Goal: Task Accomplishment & Management: Manage account settings

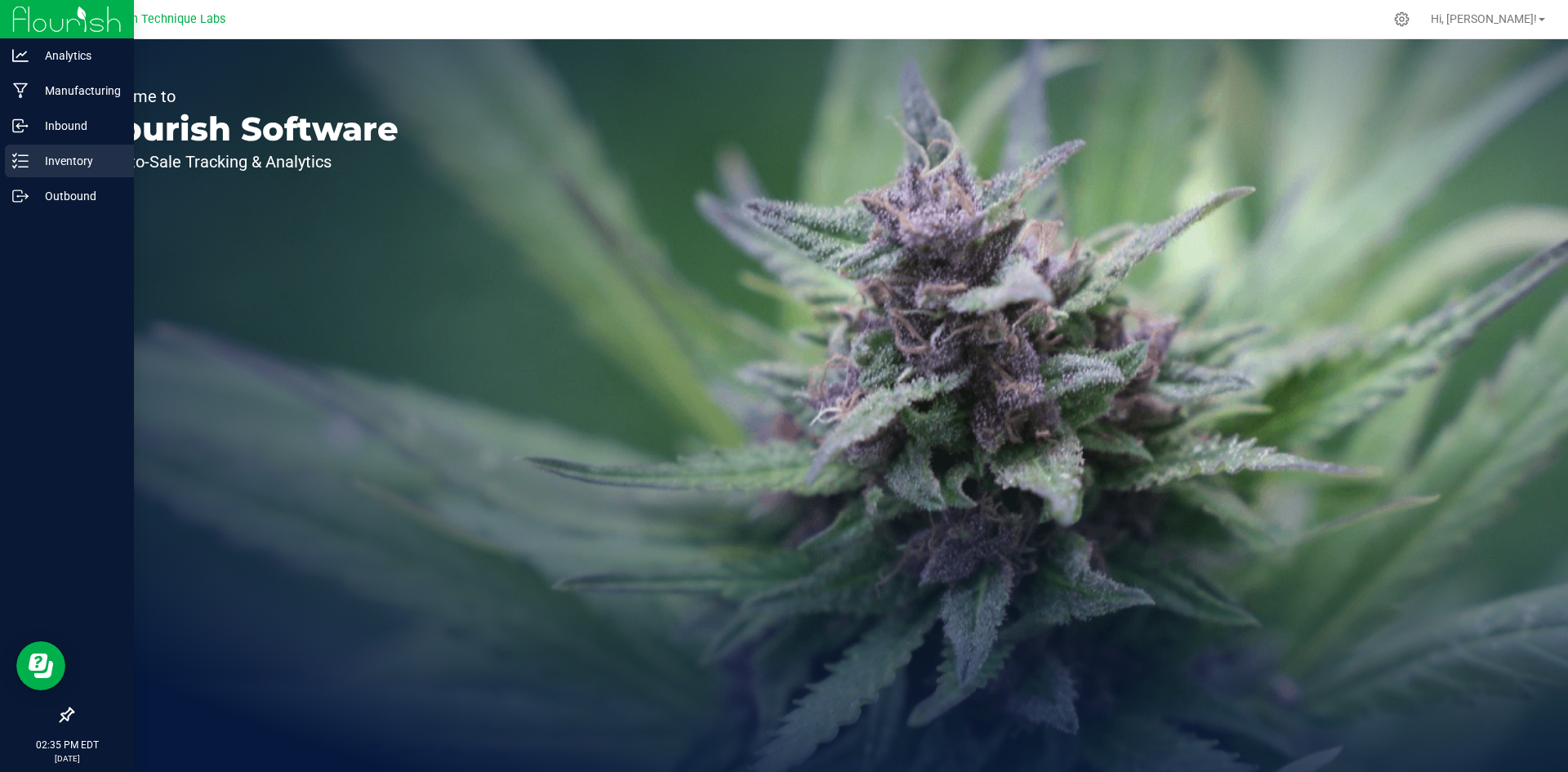
click at [25, 169] on icon at bounding box center [20, 160] width 16 height 16
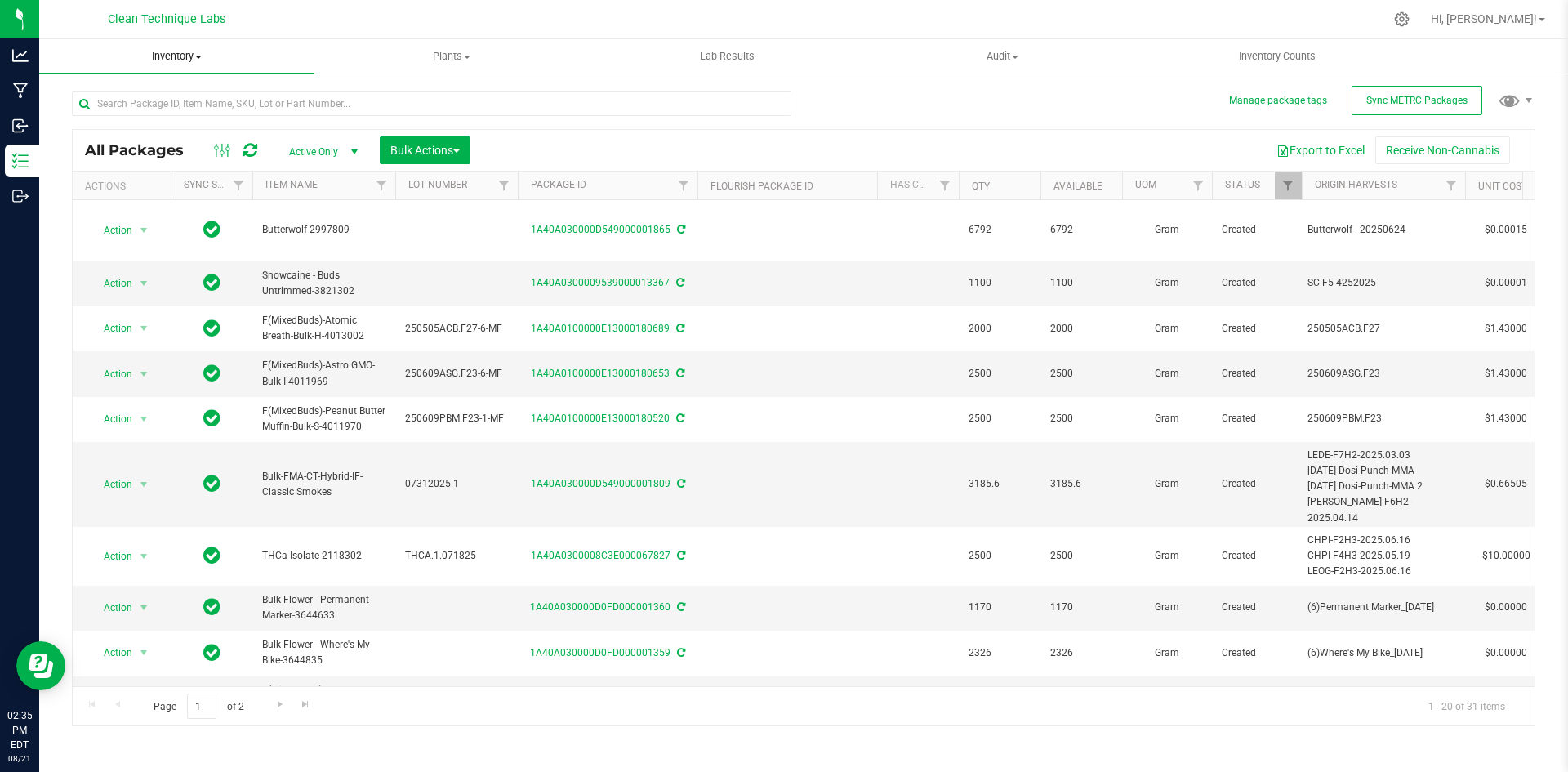
click at [204, 65] on uib-tab-heading "Inventory All packages All inventory Waste log Create inventory" at bounding box center [176, 57] width 275 height 34
click at [160, 97] on li "All packages" at bounding box center [176, 99] width 275 height 19
click at [349, 150] on span "select" at bounding box center [354, 152] width 13 height 13
click at [326, 251] on li "All" at bounding box center [319, 251] width 88 height 25
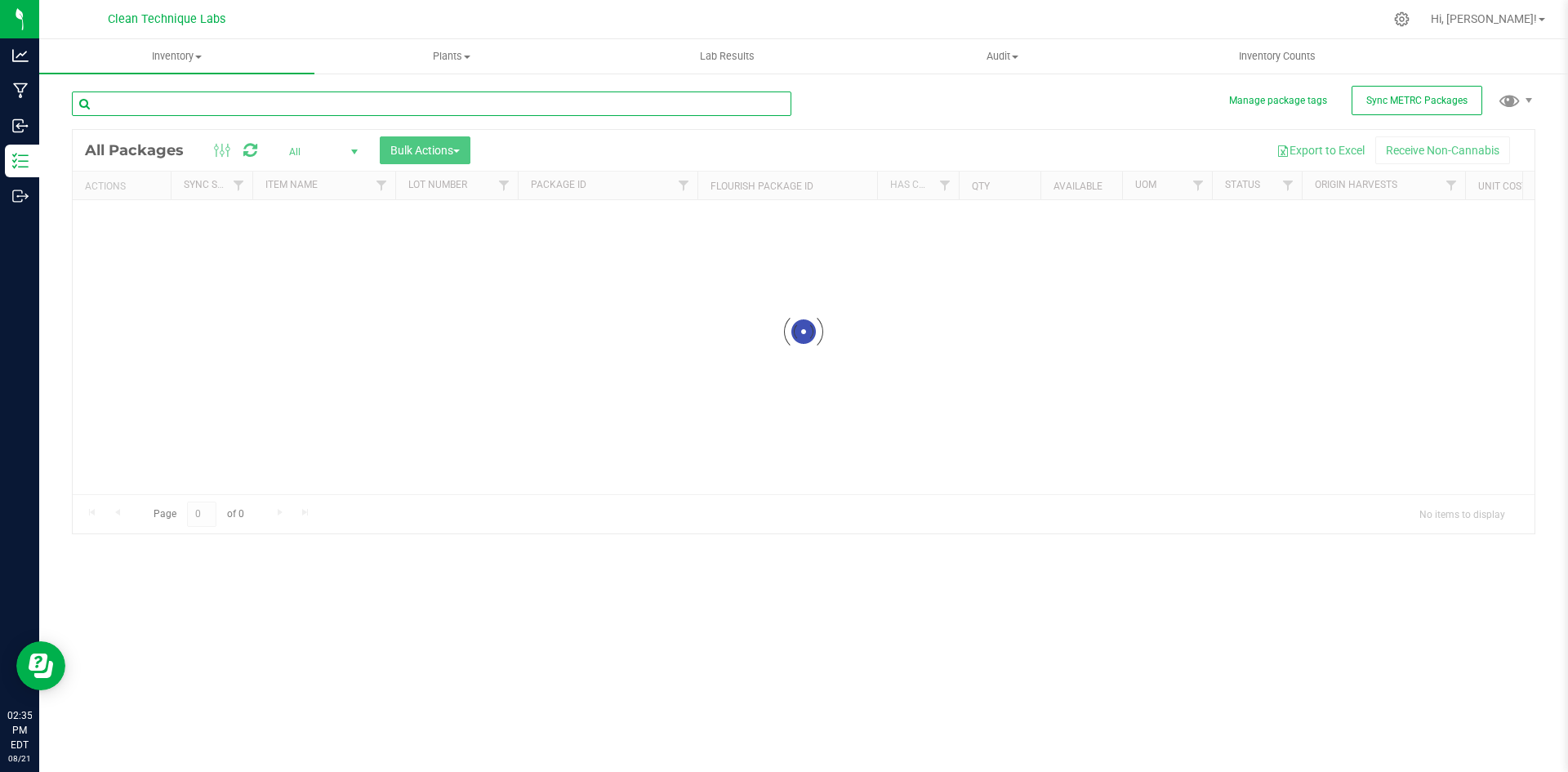
click at [265, 105] on input "text" at bounding box center [431, 104] width 719 height 25
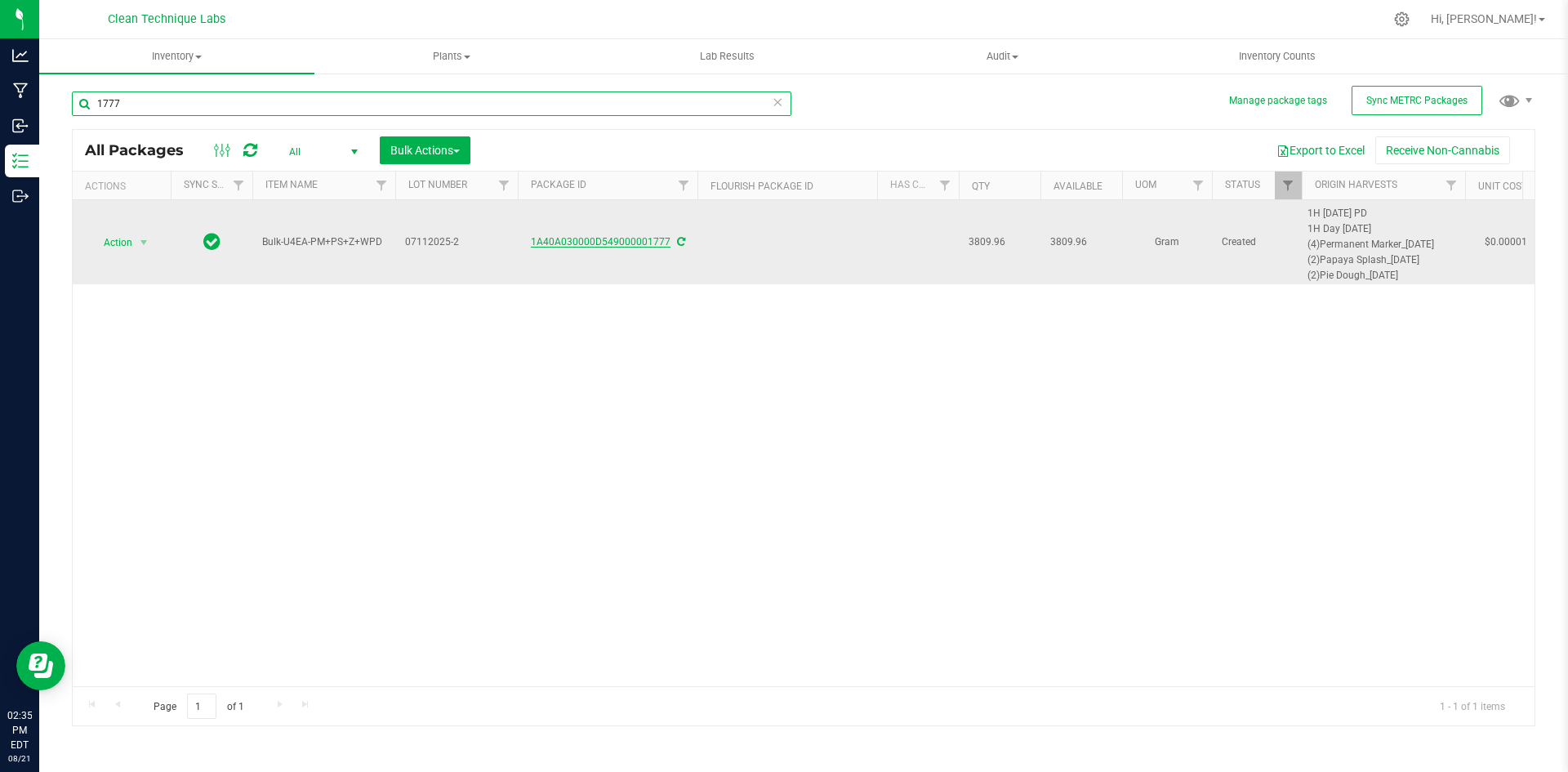
type input "1777"
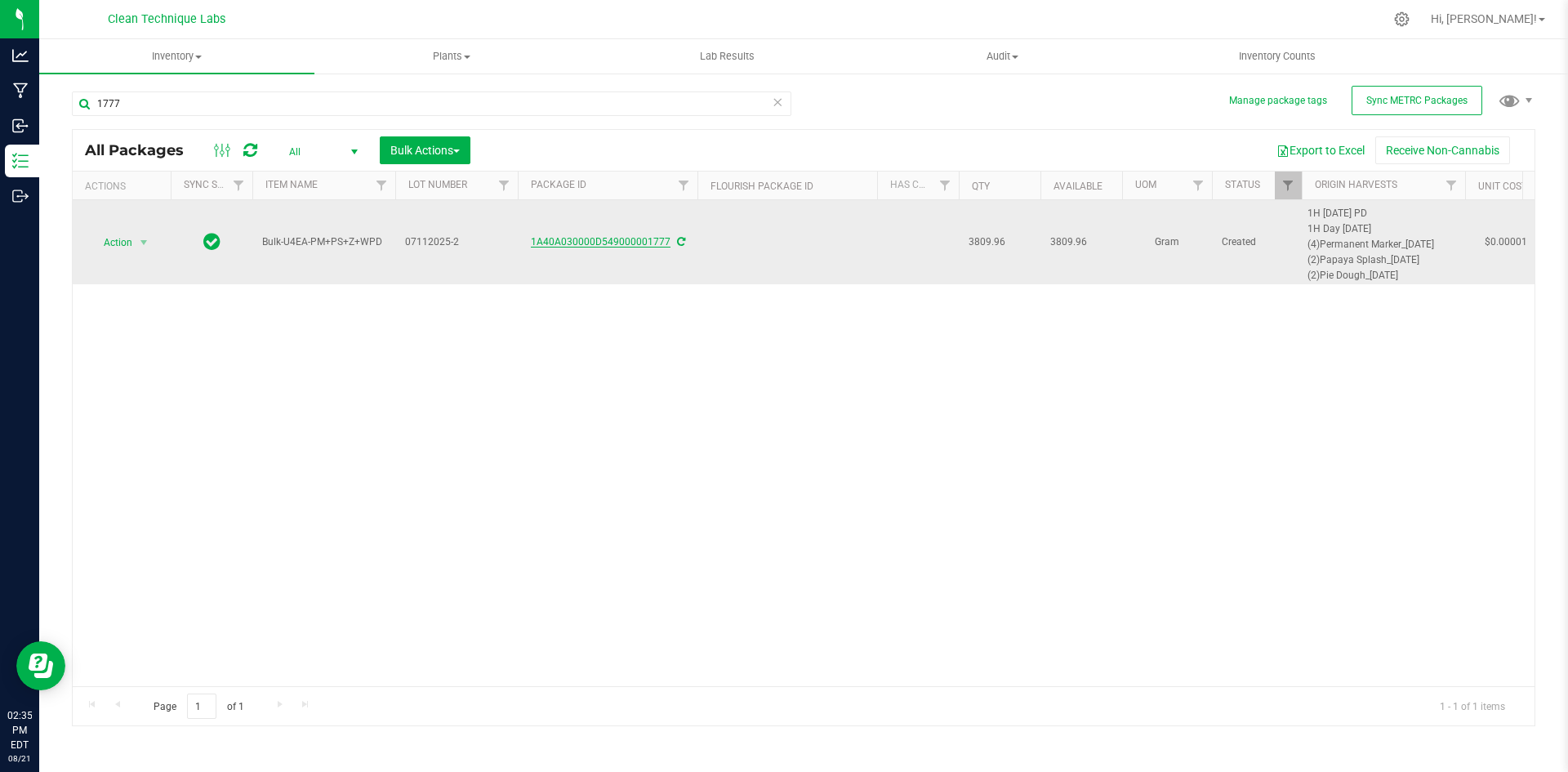
click at [603, 245] on link "1A40A030000D549000001777" at bounding box center [601, 241] width 140 height 11
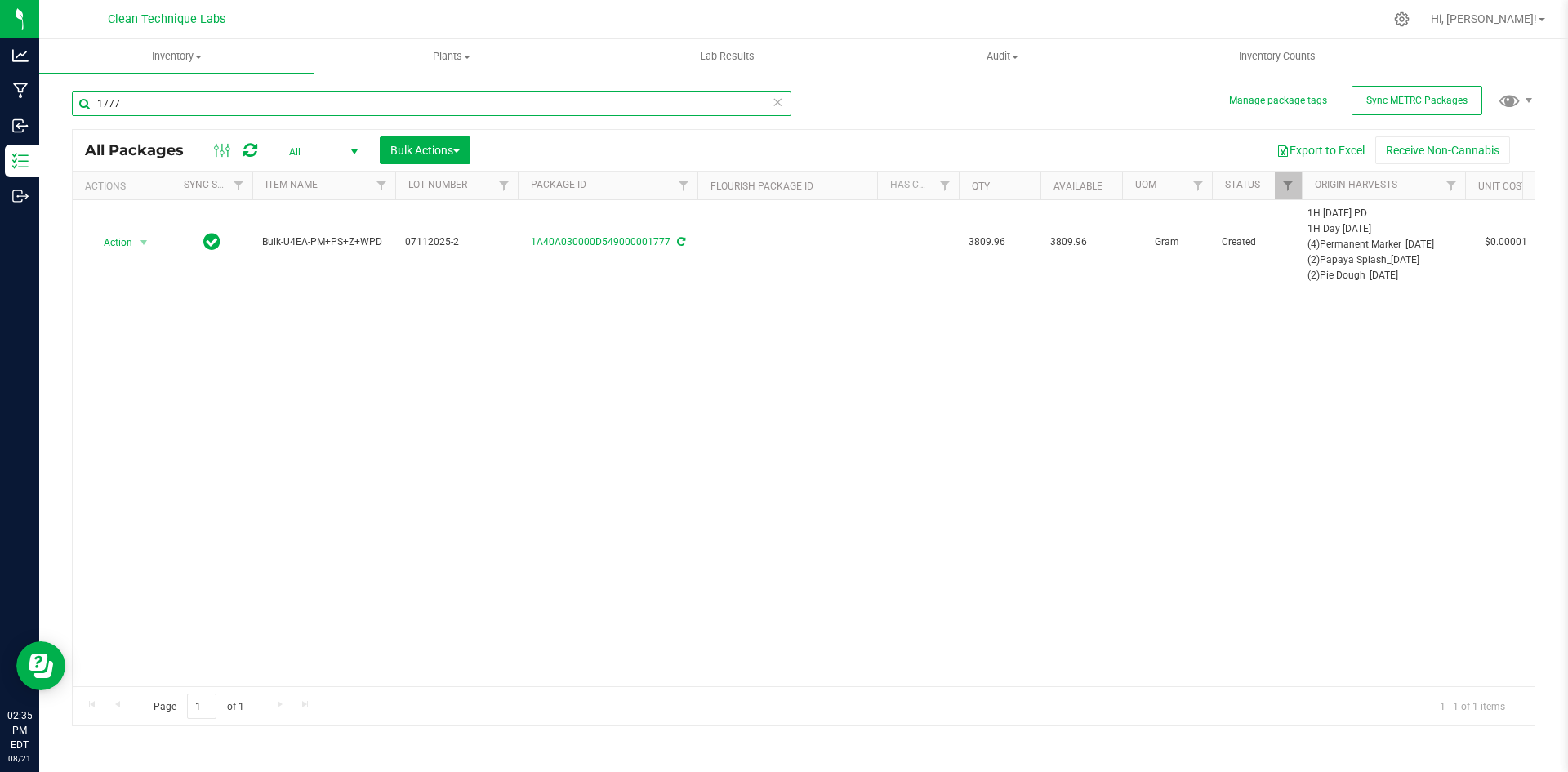
click at [291, 104] on input "1777" at bounding box center [431, 104] width 719 height 25
type input "1777"
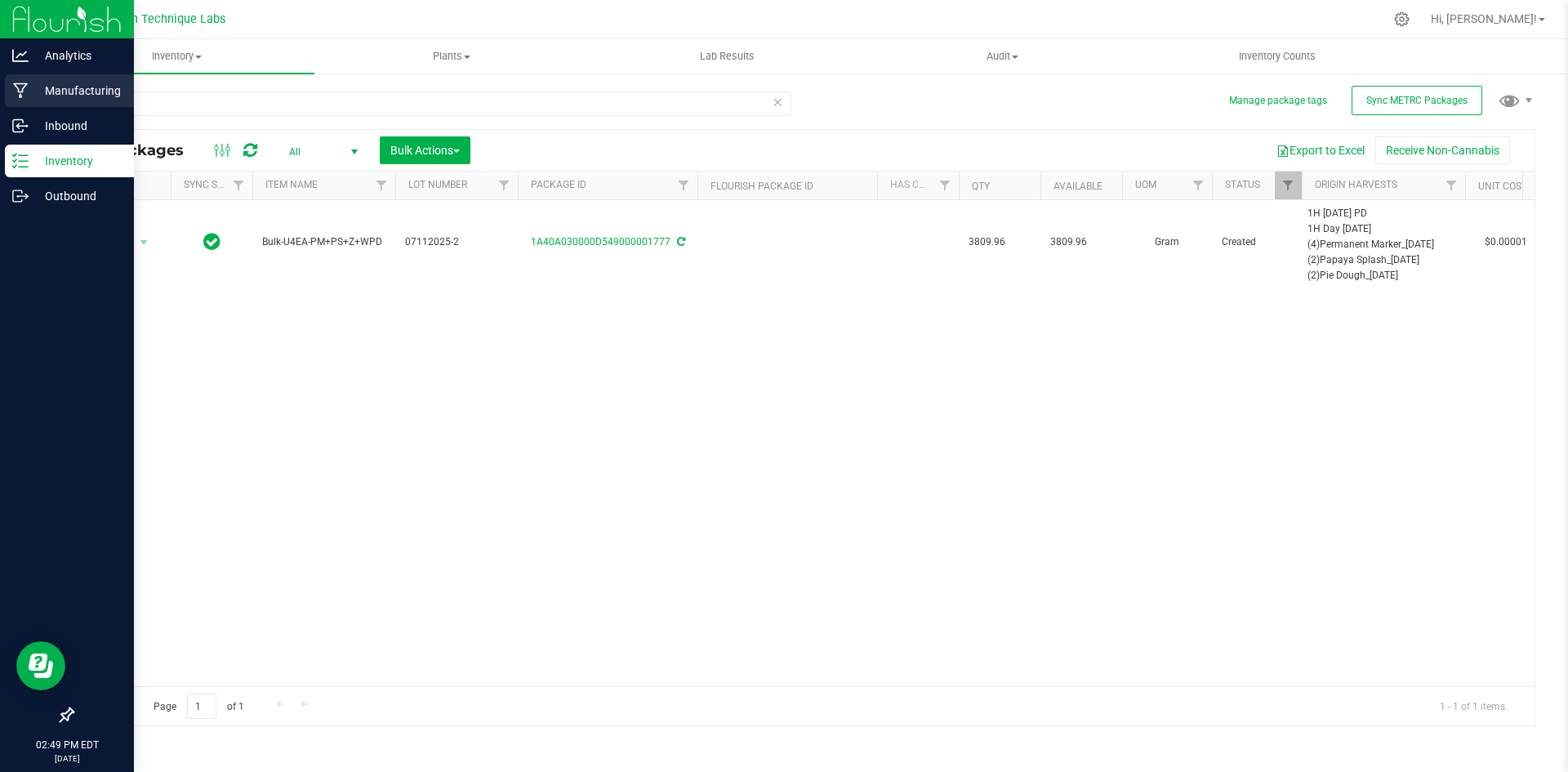
click at [45, 87] on p "Manufacturing" at bounding box center [78, 90] width 98 height 19
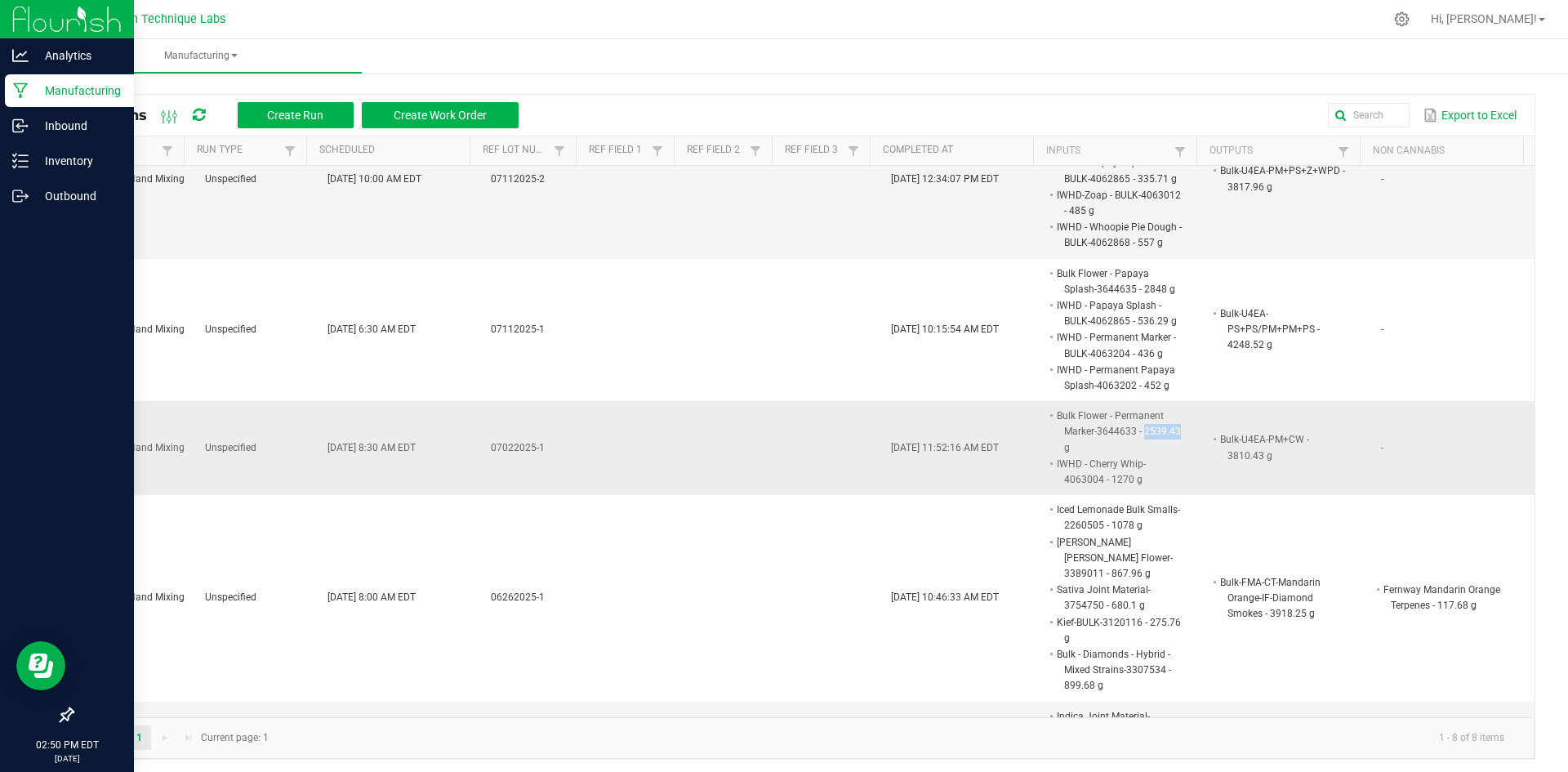
drag, startPoint x: 1159, startPoint y: 431, endPoint x: 1124, endPoint y: 434, distance: 35.1
click at [1124, 434] on li "Bulk Flower - Permanent Marker-3644633 - 2539.43 g" at bounding box center [1119, 432] width 129 height 48
copy li "2539.43"
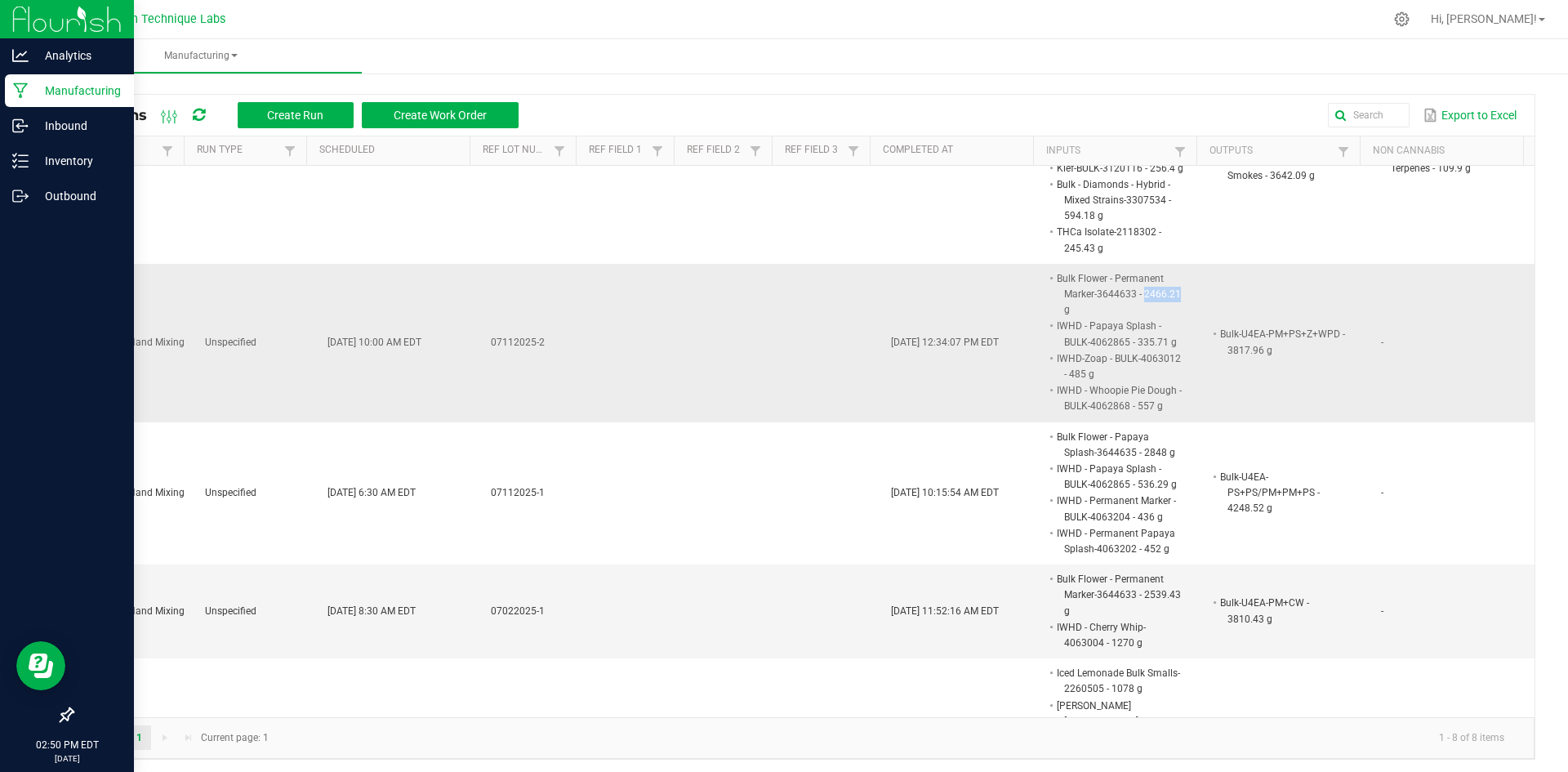
drag, startPoint x: 1123, startPoint y: 294, endPoint x: 1161, endPoint y: 298, distance: 38.2
click at [1161, 298] on li "Bulk Flower - Permanent Marker-3644633 - 2466.21 g" at bounding box center [1119, 294] width 129 height 48
copy li "2466.21"
click at [58, 167] on p "Inventory" at bounding box center [78, 161] width 98 height 19
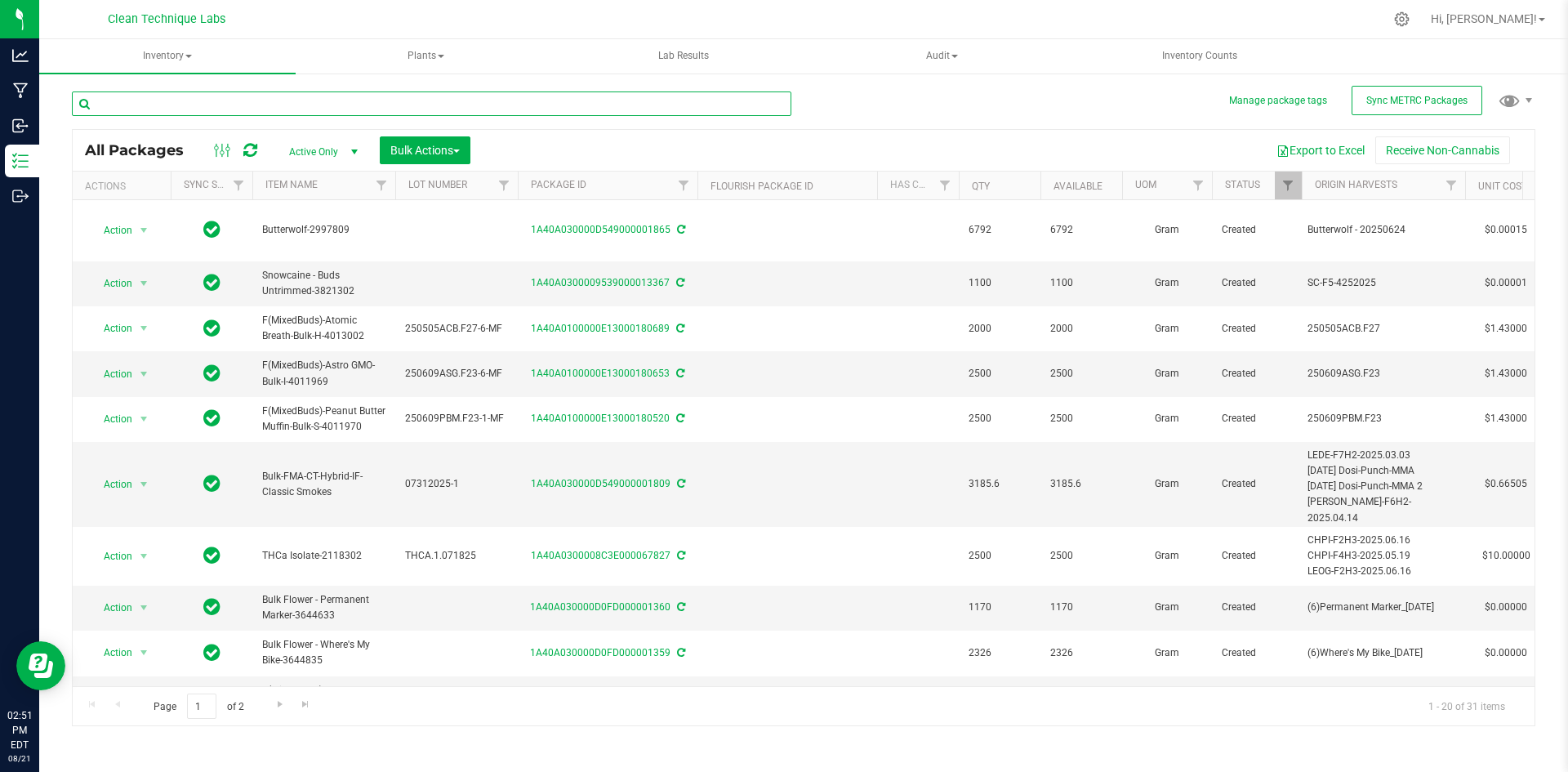
click at [291, 99] on input "text" at bounding box center [431, 104] width 719 height 25
type input "1807"
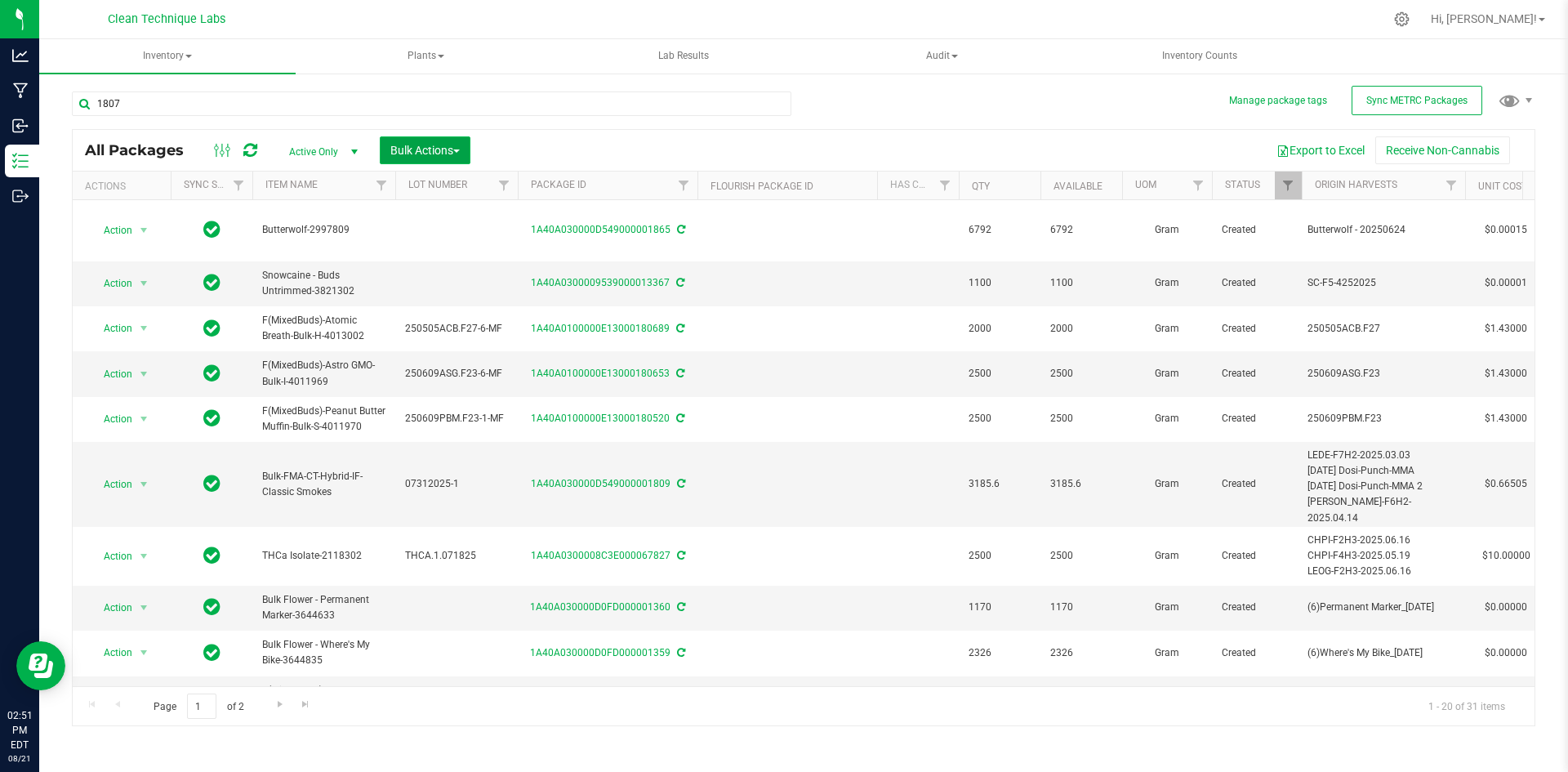
click at [413, 154] on span "Bulk Actions" at bounding box center [425, 150] width 69 height 13
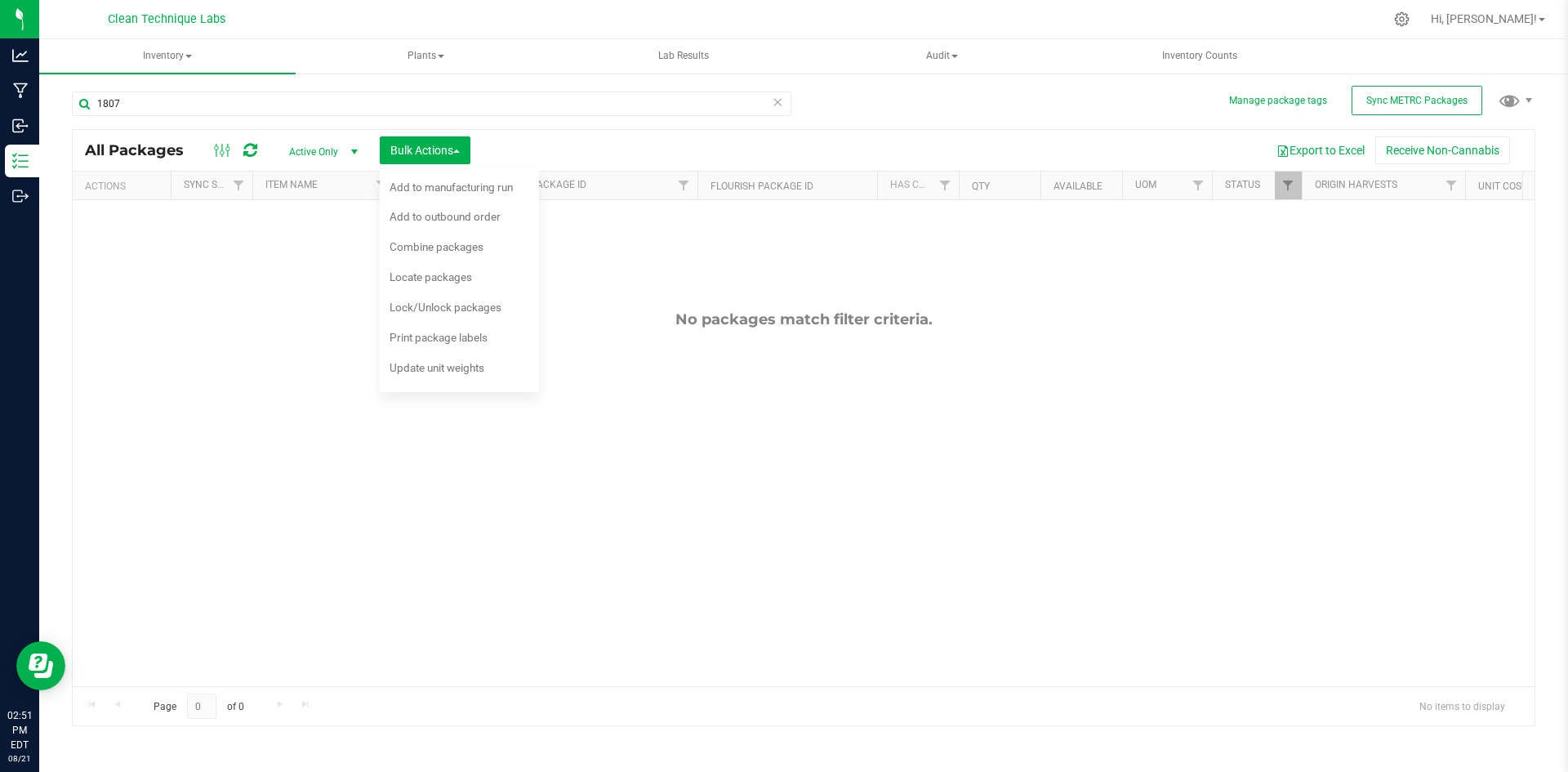
click at [348, 153] on span "select" at bounding box center [354, 152] width 13 height 13
click at [319, 255] on li "All" at bounding box center [319, 251] width 88 height 25
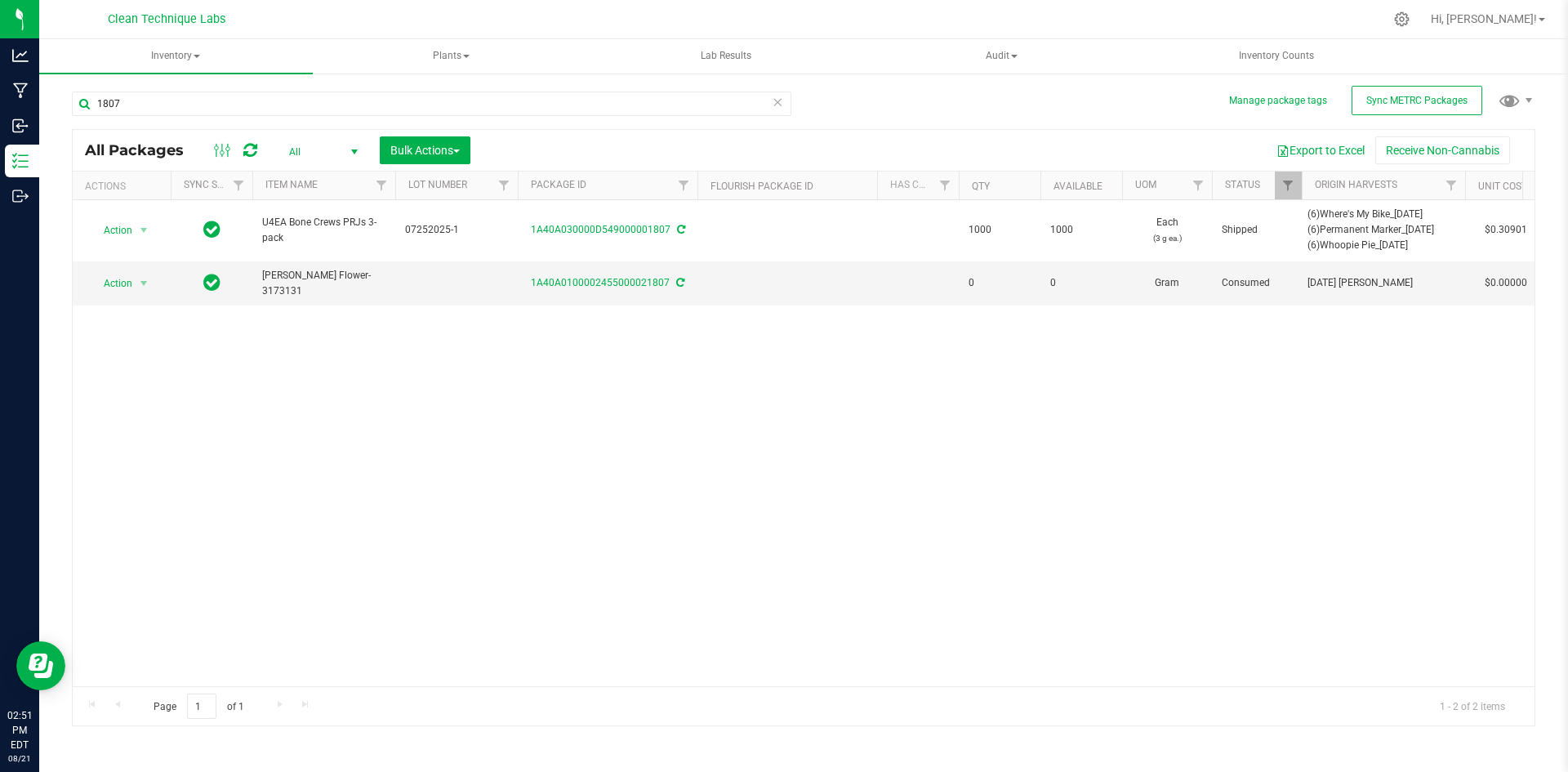
click at [684, 538] on div "Action Action Edit attributes Global inventory Locate package Print package lab…" at bounding box center [804, 443] width 1462 height 486
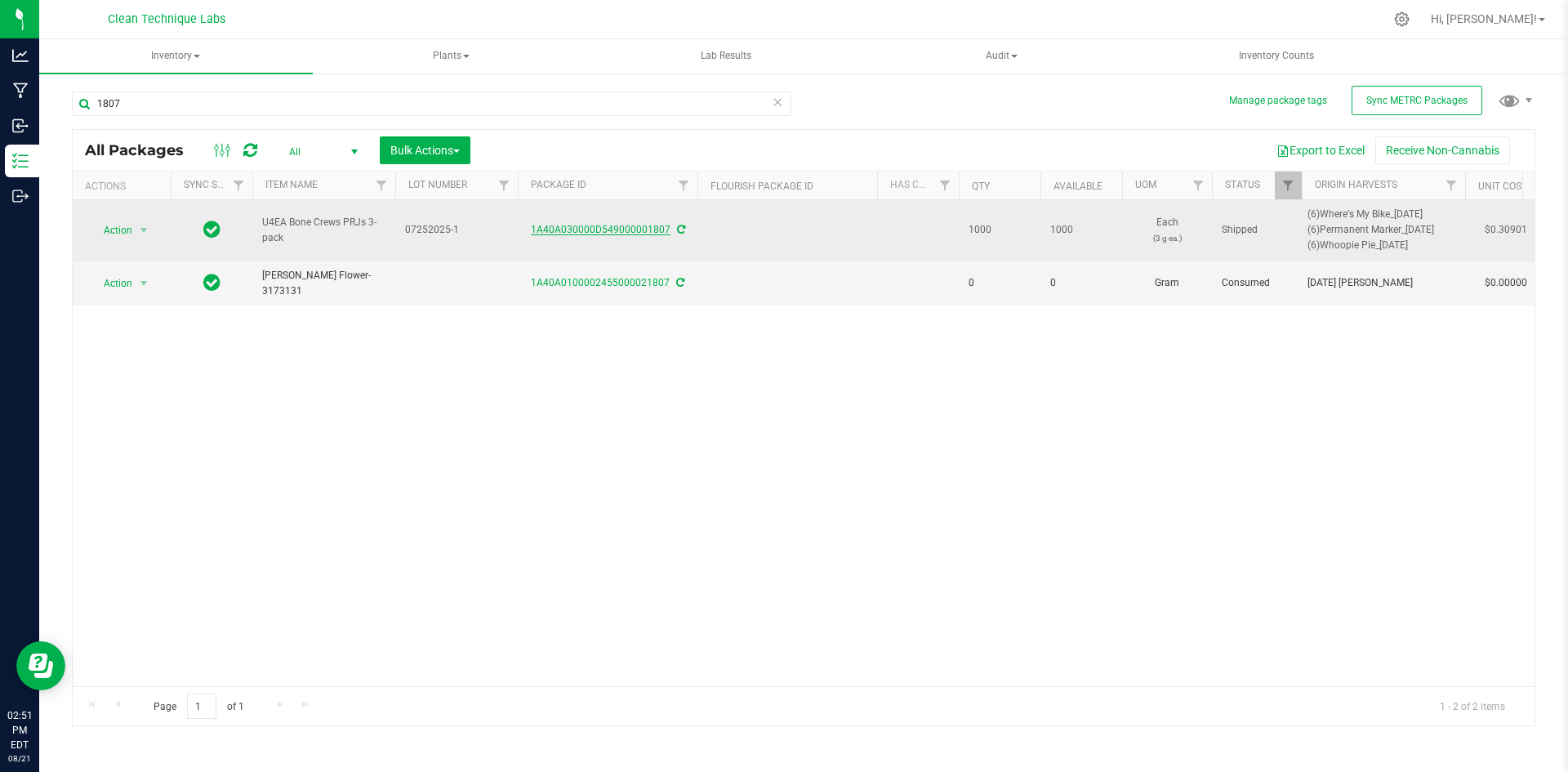
click at [595, 231] on link "1A40A030000D549000001807" at bounding box center [601, 230] width 140 height 11
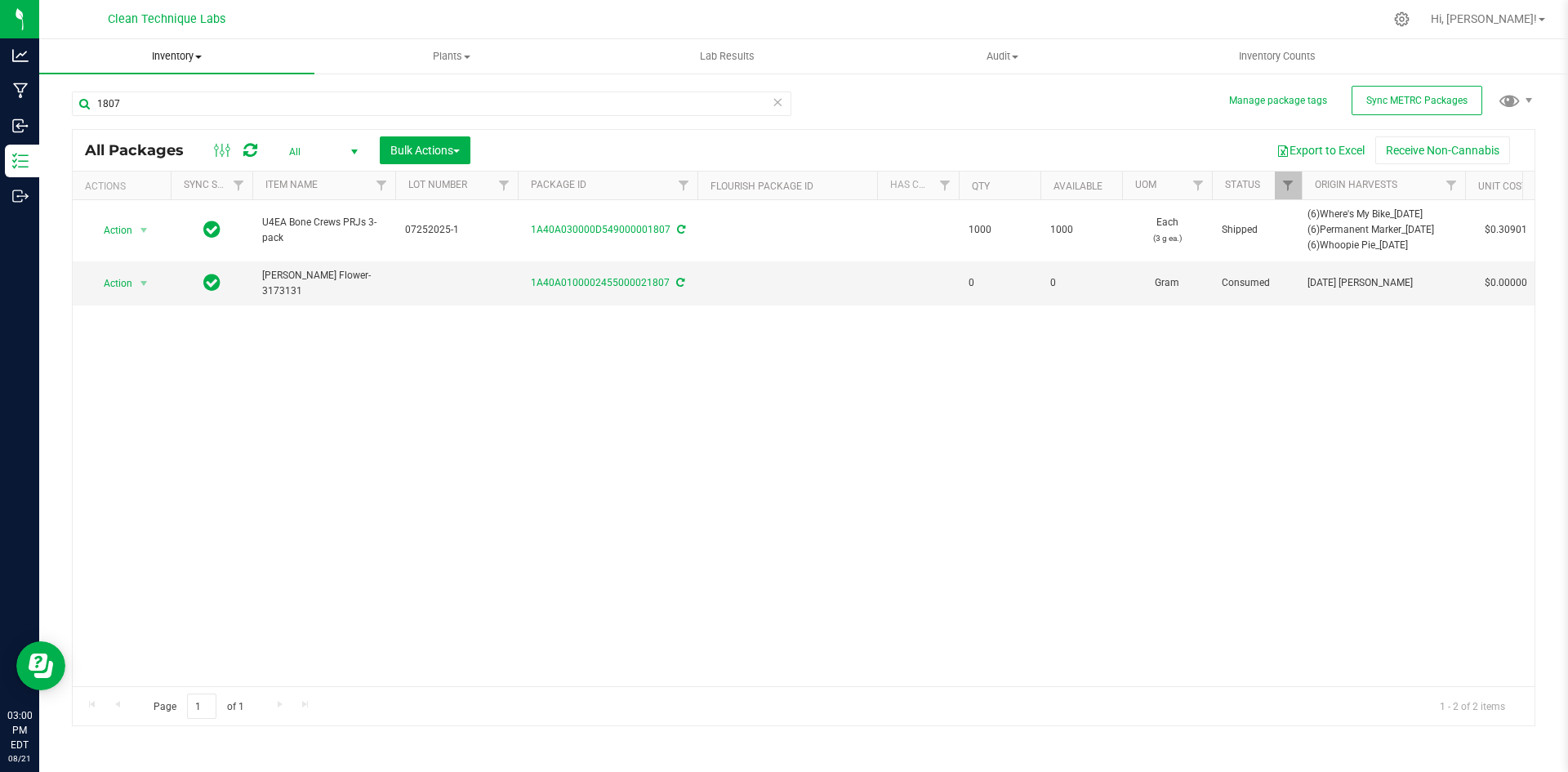
click at [197, 56] on span at bounding box center [198, 57] width 7 height 3
click at [169, 114] on li "All inventory" at bounding box center [176, 118] width 275 height 19
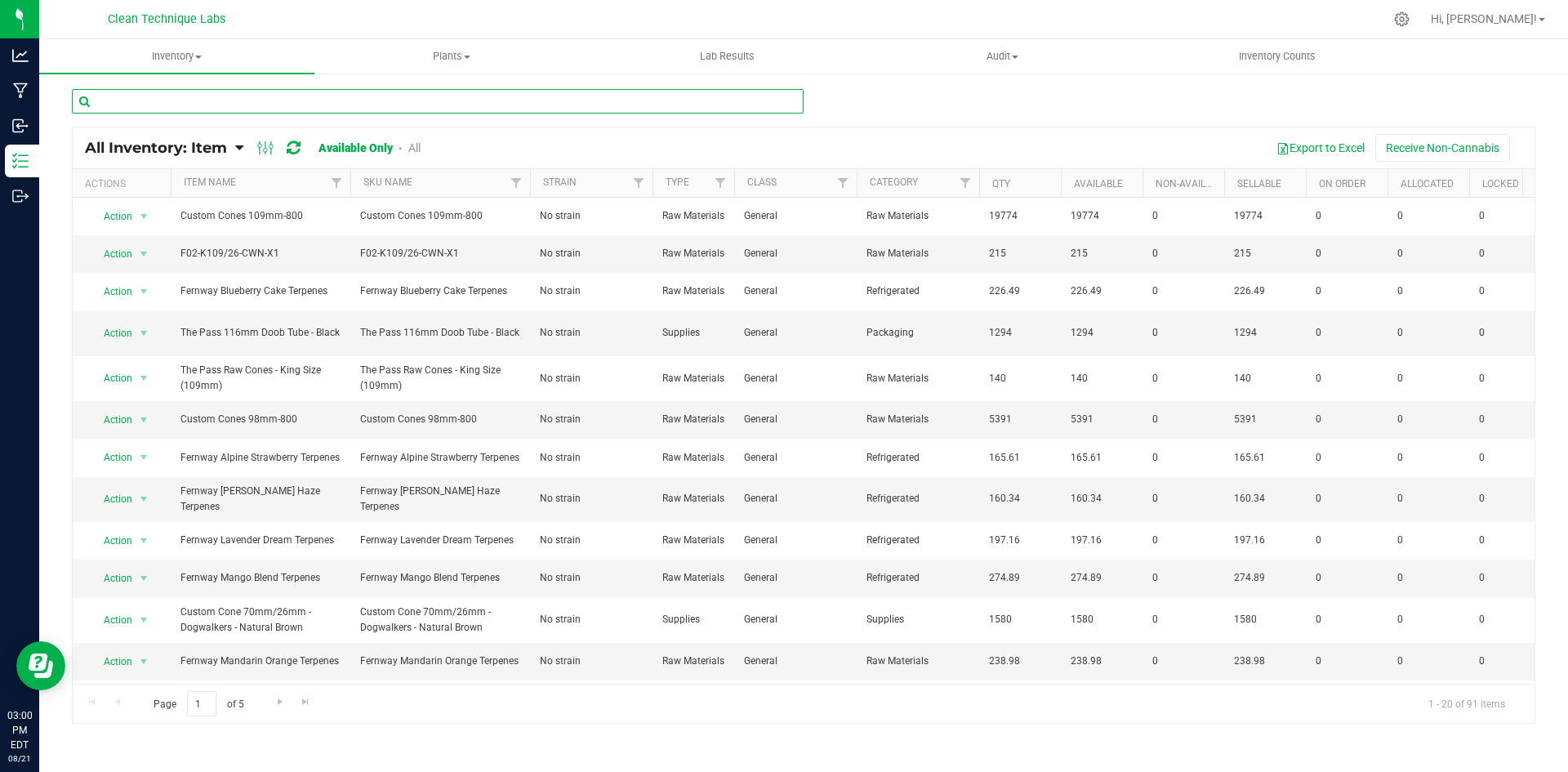
click at [375, 108] on input "text" at bounding box center [438, 102] width 732 height 25
click at [537, 102] on input "text" at bounding box center [438, 102] width 732 height 25
click at [410, 105] on input "text" at bounding box center [438, 102] width 732 height 25
type input "986"
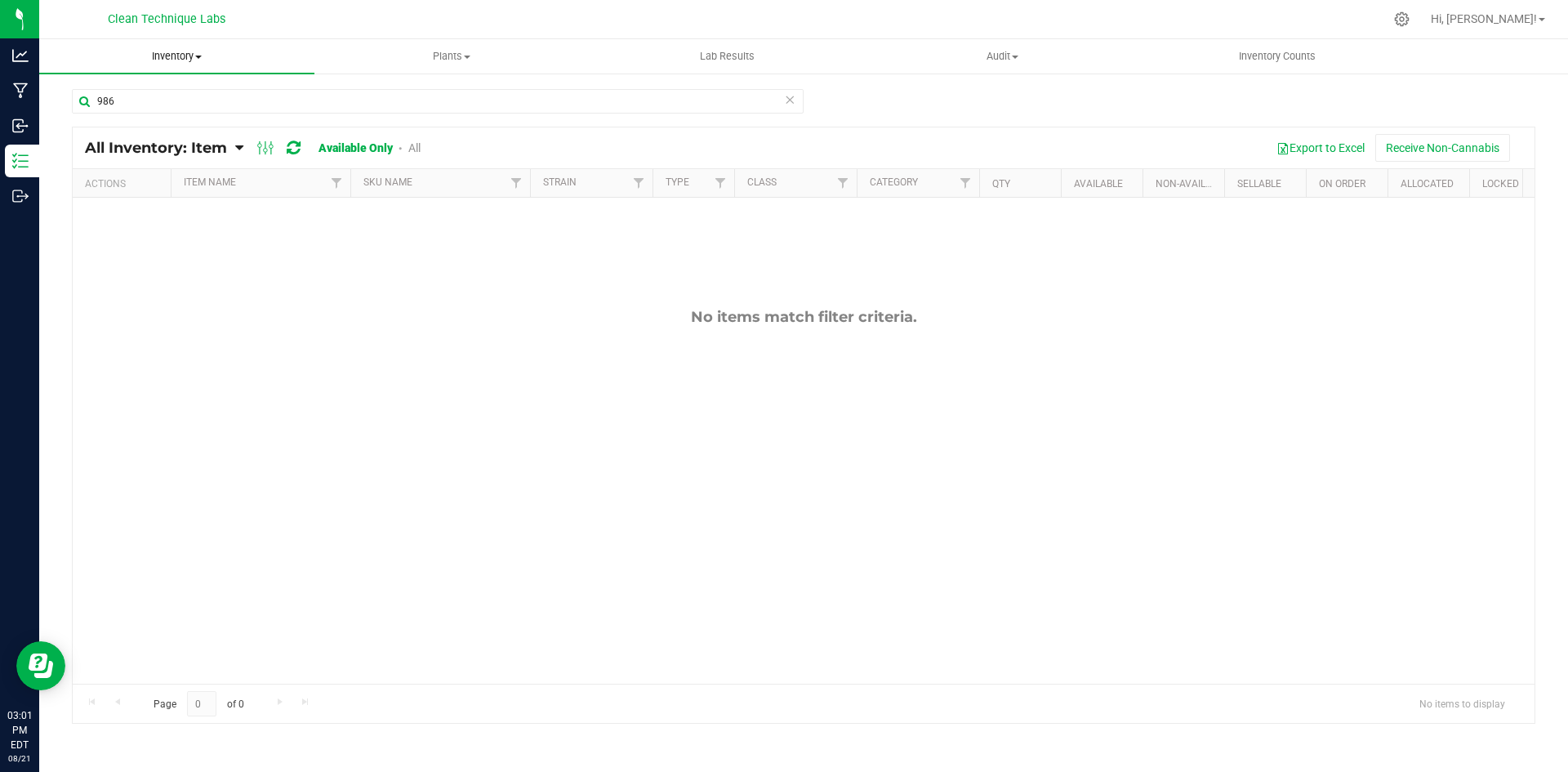
click at [193, 64] on uib-tab-heading "Inventory All packages All inventory Waste log Create inventory" at bounding box center [176, 57] width 275 height 34
click at [152, 122] on li "All inventory" at bounding box center [176, 118] width 275 height 19
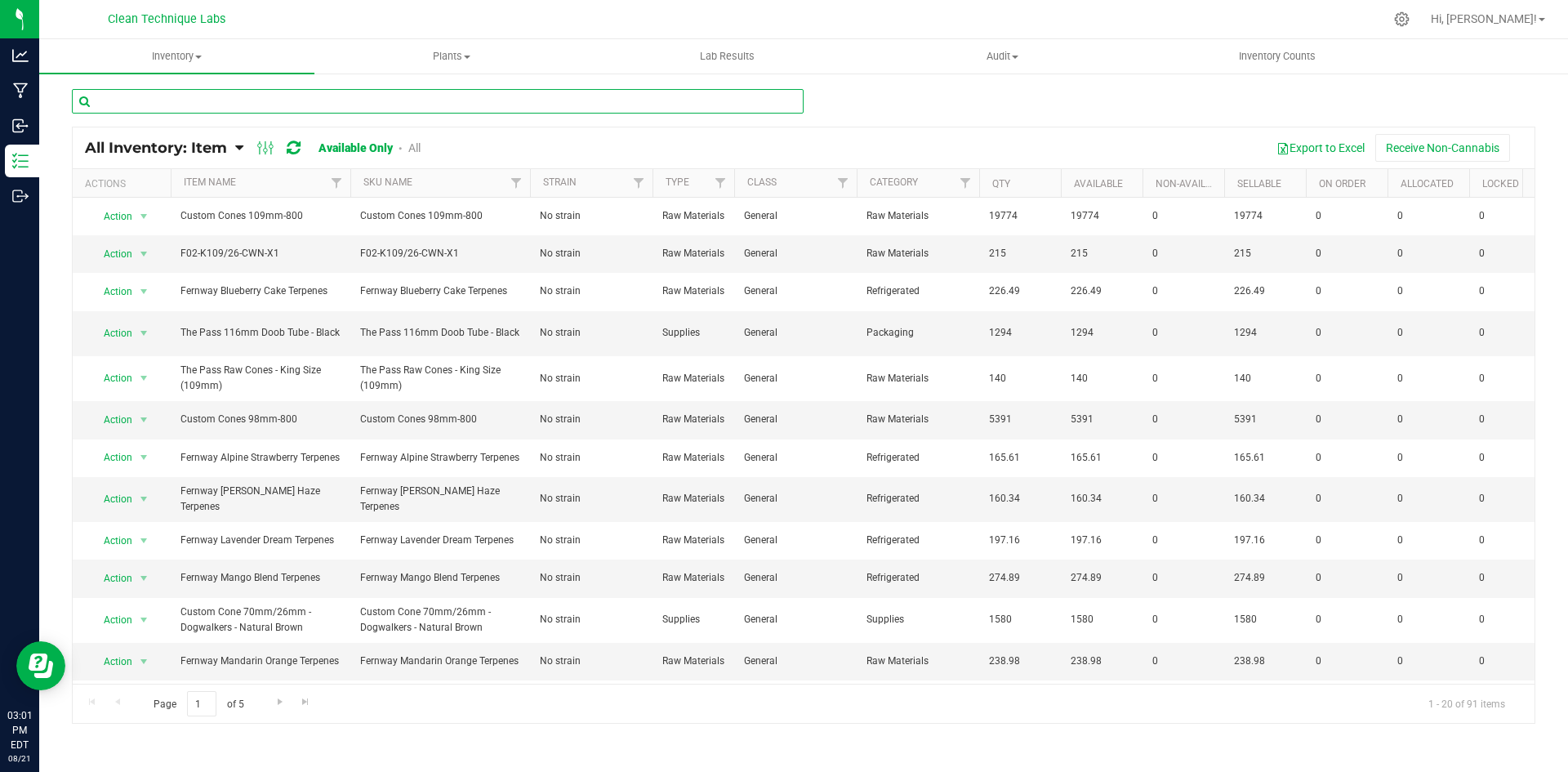
click at [224, 102] on input "text" at bounding box center [438, 102] width 732 height 25
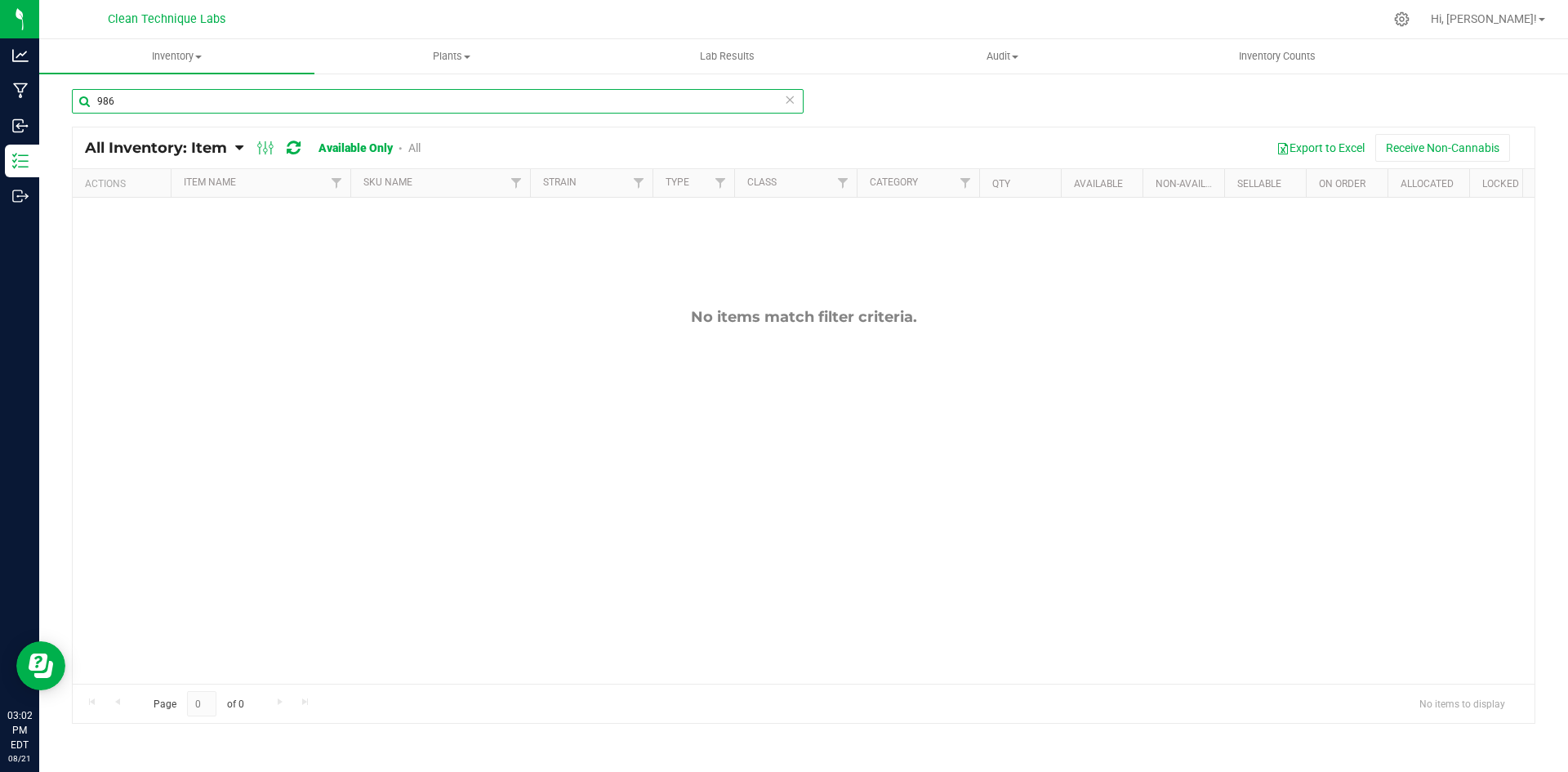
type input "986"
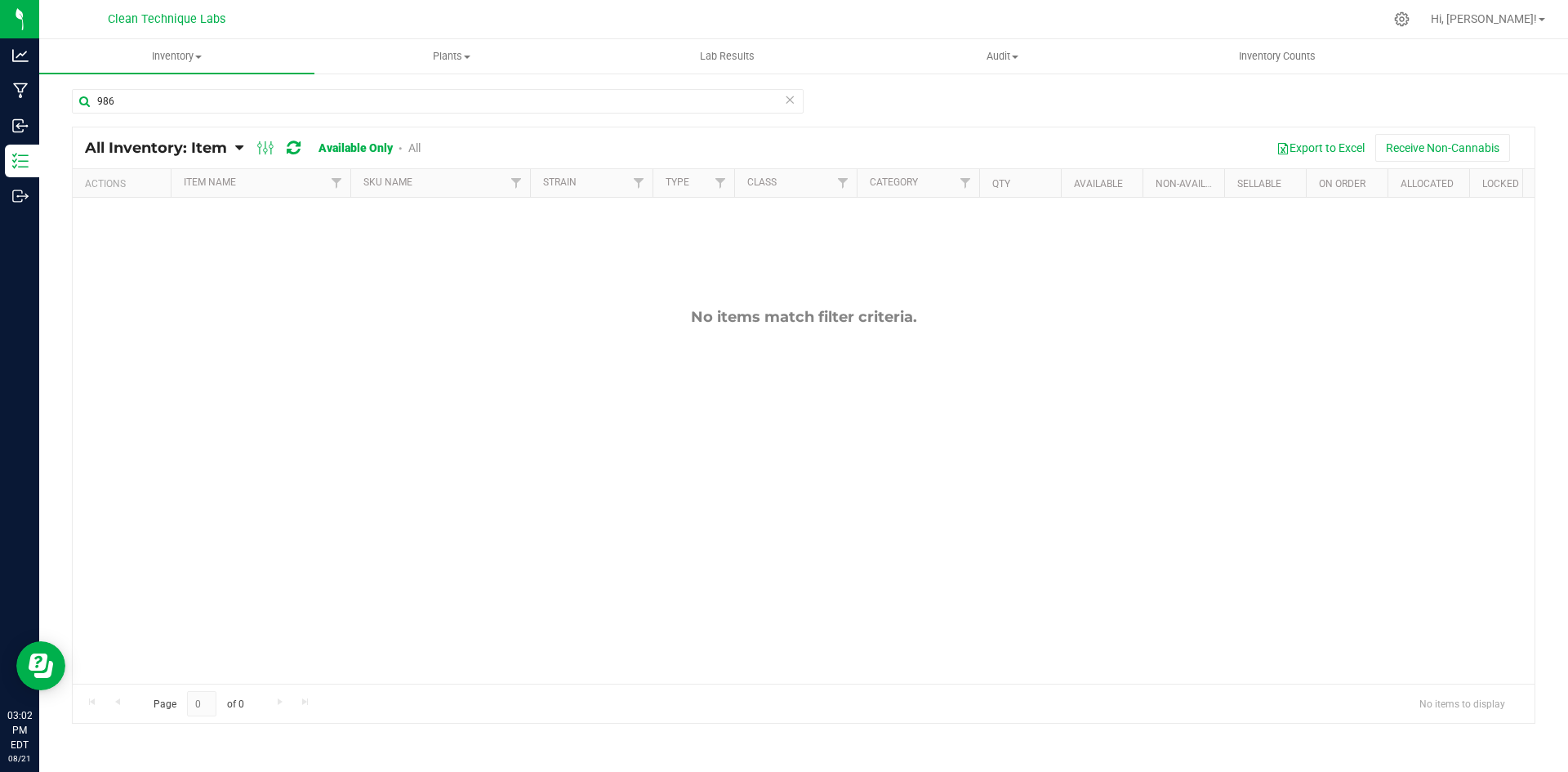
click at [330, 149] on link "Available Only" at bounding box center [356, 148] width 75 height 13
click at [398, 147] on span at bounding box center [400, 148] width 11 height 13
click at [388, 149] on link "Available Only" at bounding box center [356, 148] width 75 height 13
click at [237, 152] on icon at bounding box center [239, 148] width 9 height 14
click at [227, 153] on span "All Inventory: Item" at bounding box center [156, 148] width 142 height 18
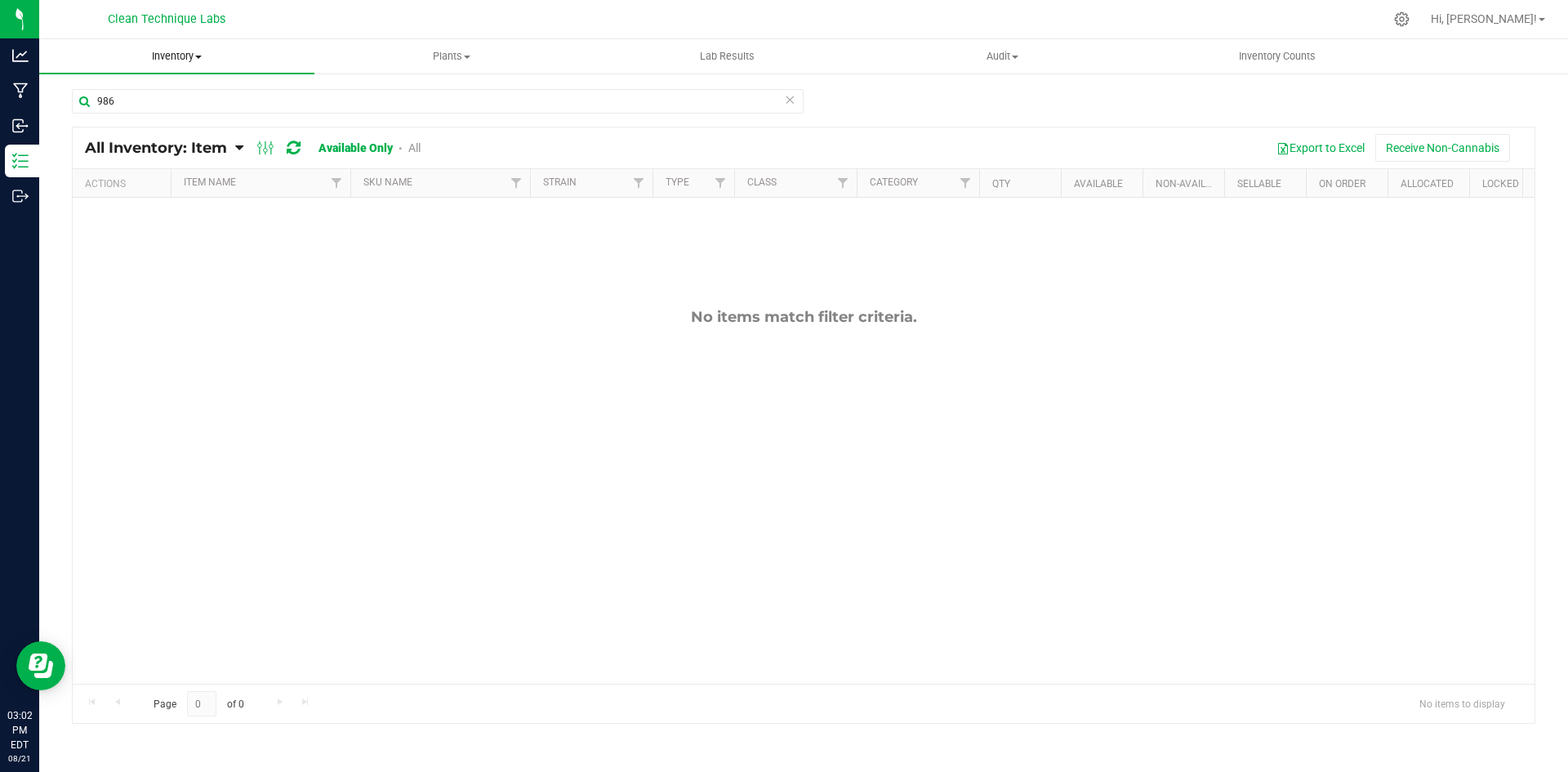
click at [197, 50] on span "Inventory" at bounding box center [176, 56] width 275 height 14
click at [177, 102] on li "All packages" at bounding box center [176, 99] width 275 height 19
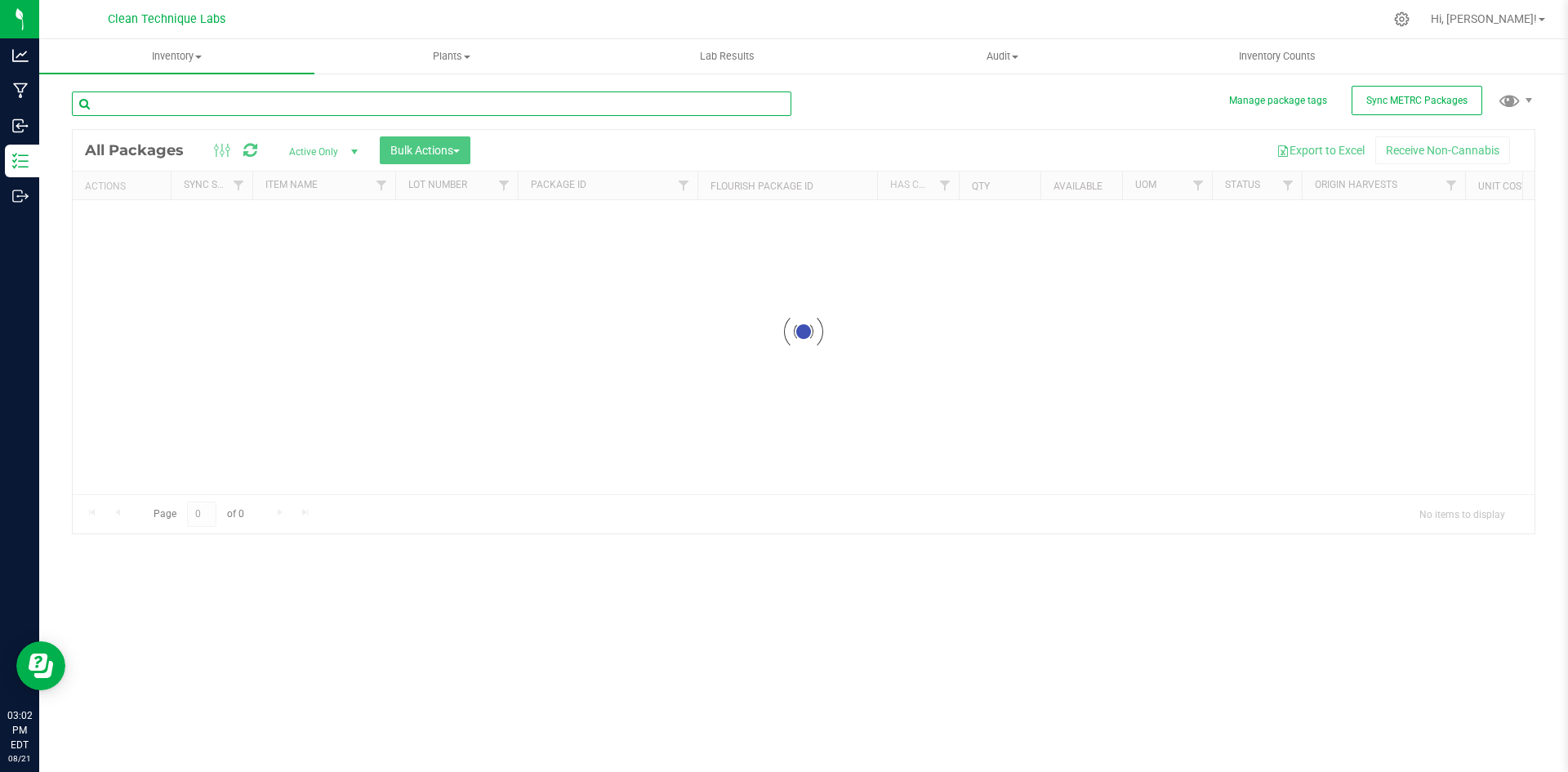
click at [182, 102] on input "text" at bounding box center [431, 104] width 719 height 25
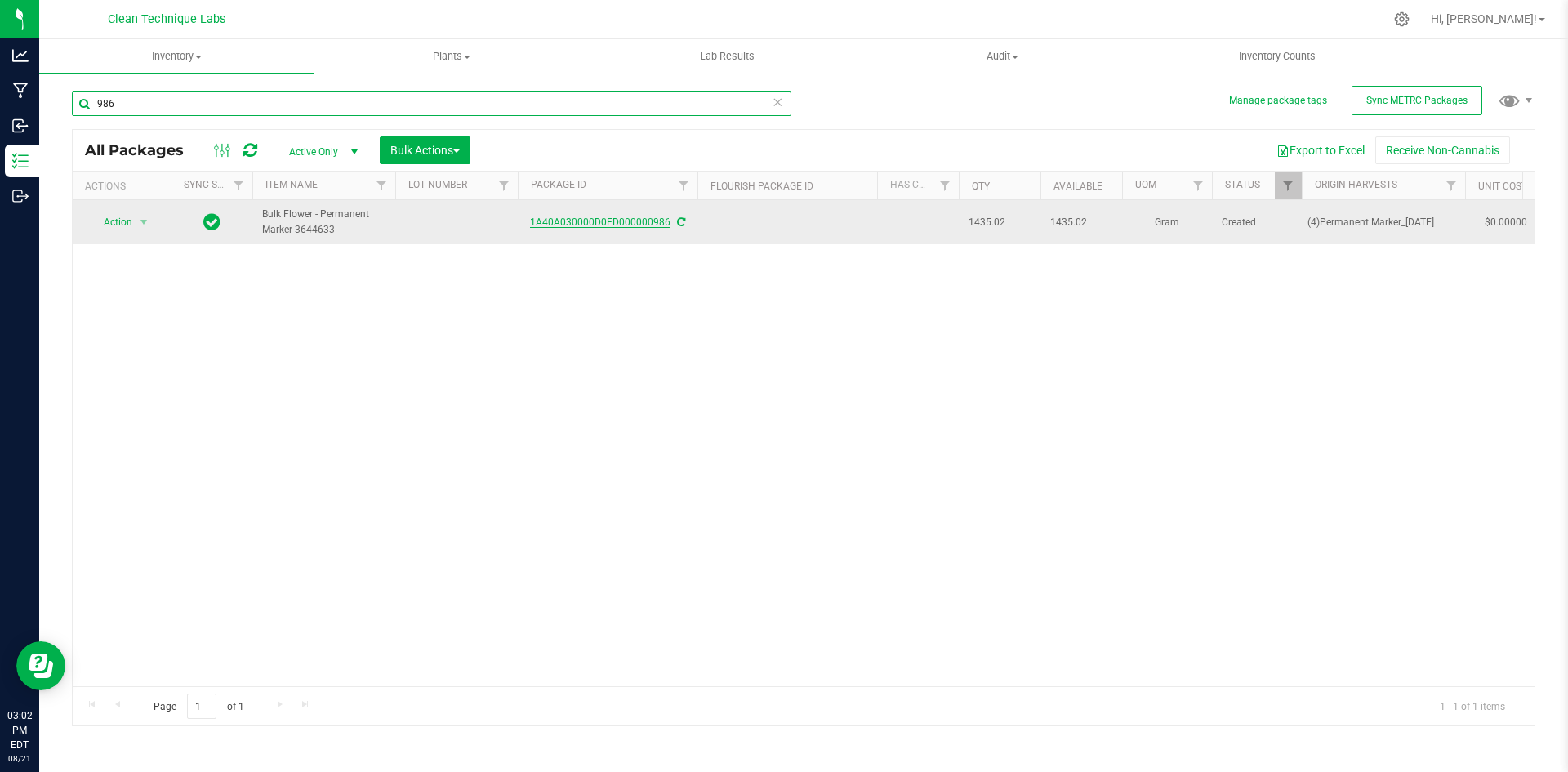
type input "986"
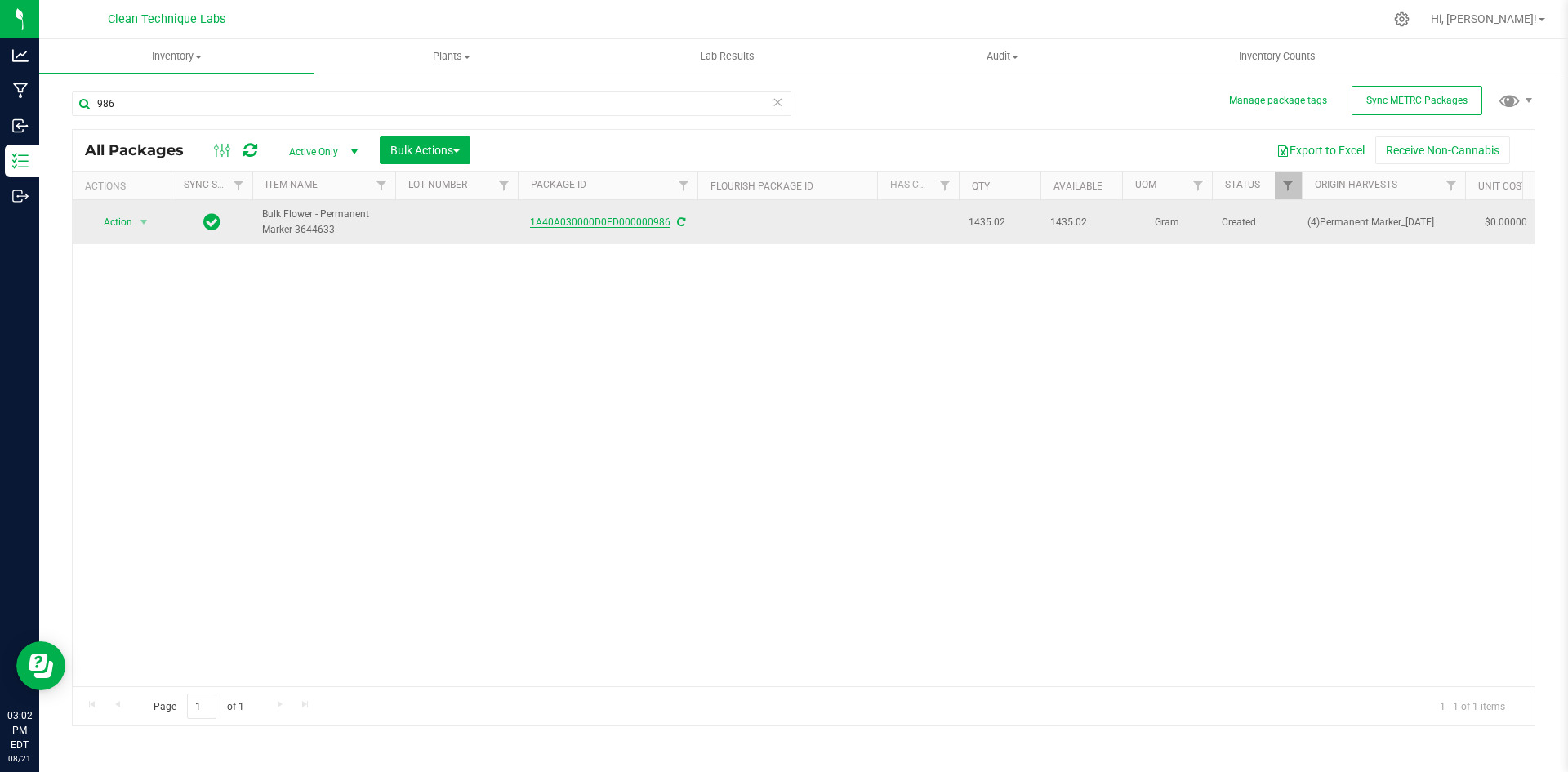
click at [563, 223] on link "1A40A030000D0FD000000986" at bounding box center [600, 222] width 141 height 11
click at [607, 221] on link "1A40A030000D0FD000000986" at bounding box center [600, 222] width 141 height 11
click at [119, 225] on span "Action" at bounding box center [111, 222] width 44 height 23
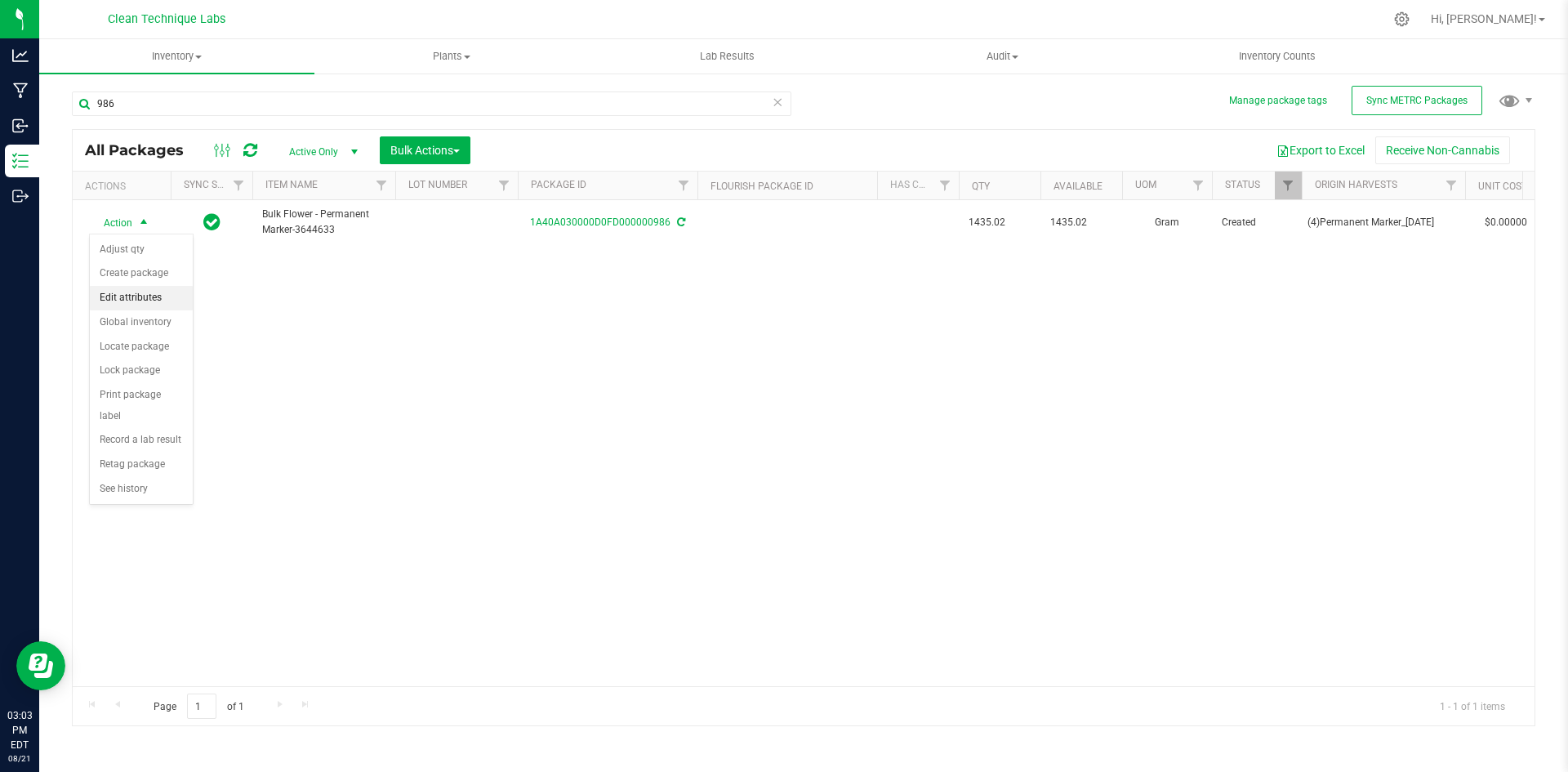
click at [148, 300] on li "Edit attributes" at bounding box center [141, 298] width 102 height 25
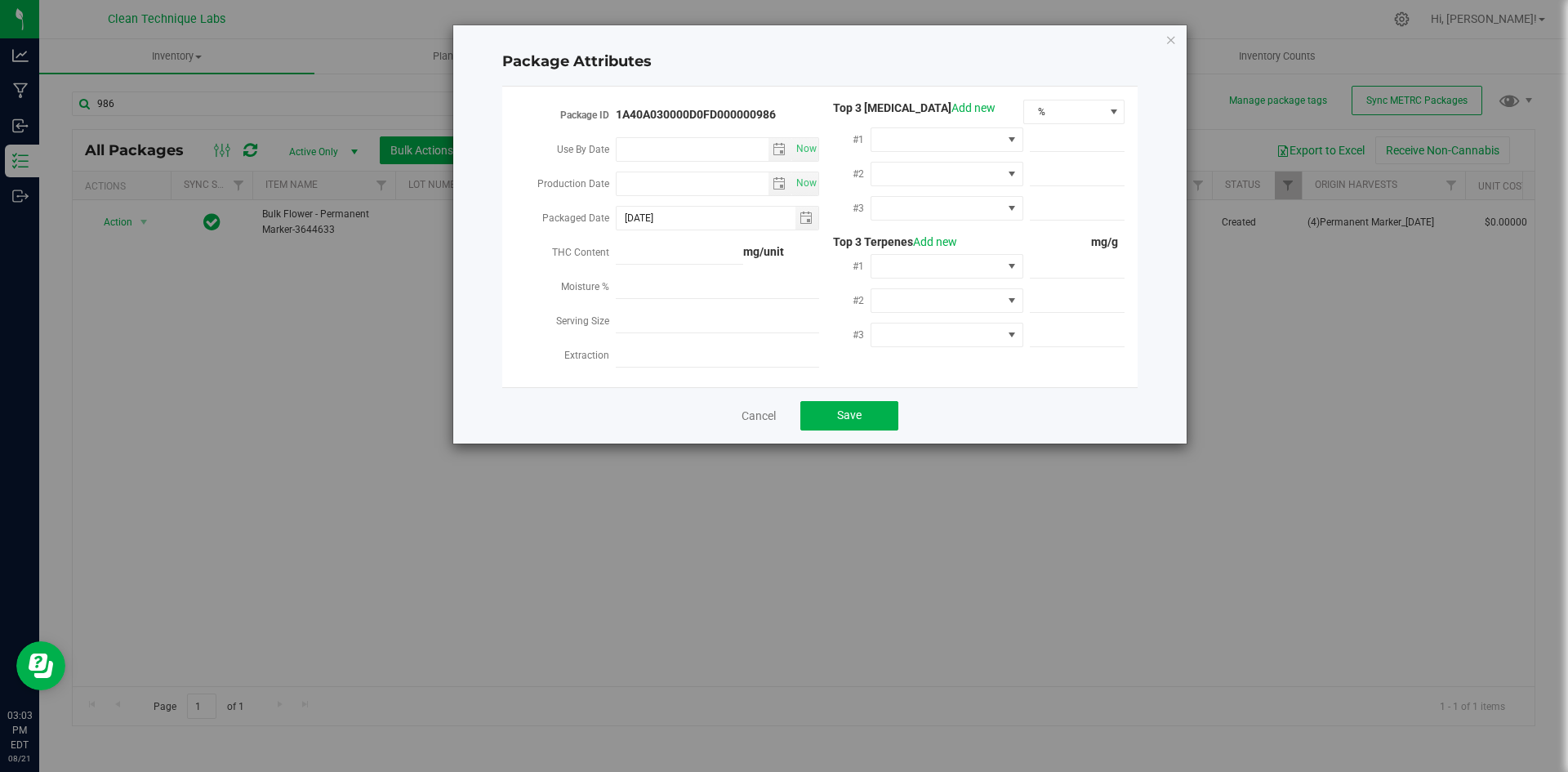
click at [1173, 52] on div "Package Attributes Package ID 1A40A030000D0FD000000986 Use By Date Now Producti…" at bounding box center [820, 234] width 734 height 419
click at [1176, 42] on icon "Close modal" at bounding box center [1171, 39] width 11 height 19
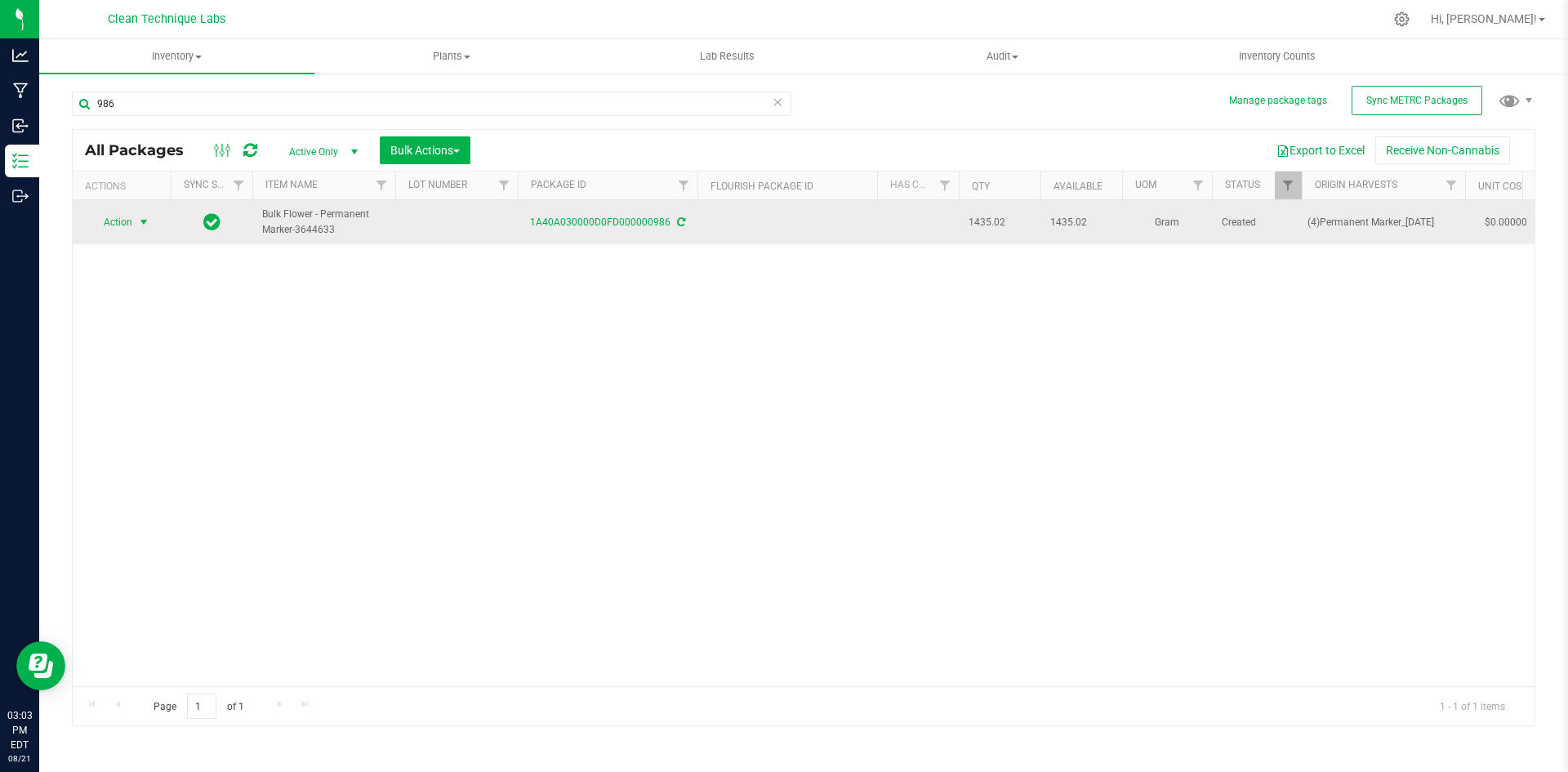
click at [146, 222] on span "select" at bounding box center [144, 222] width 13 height 13
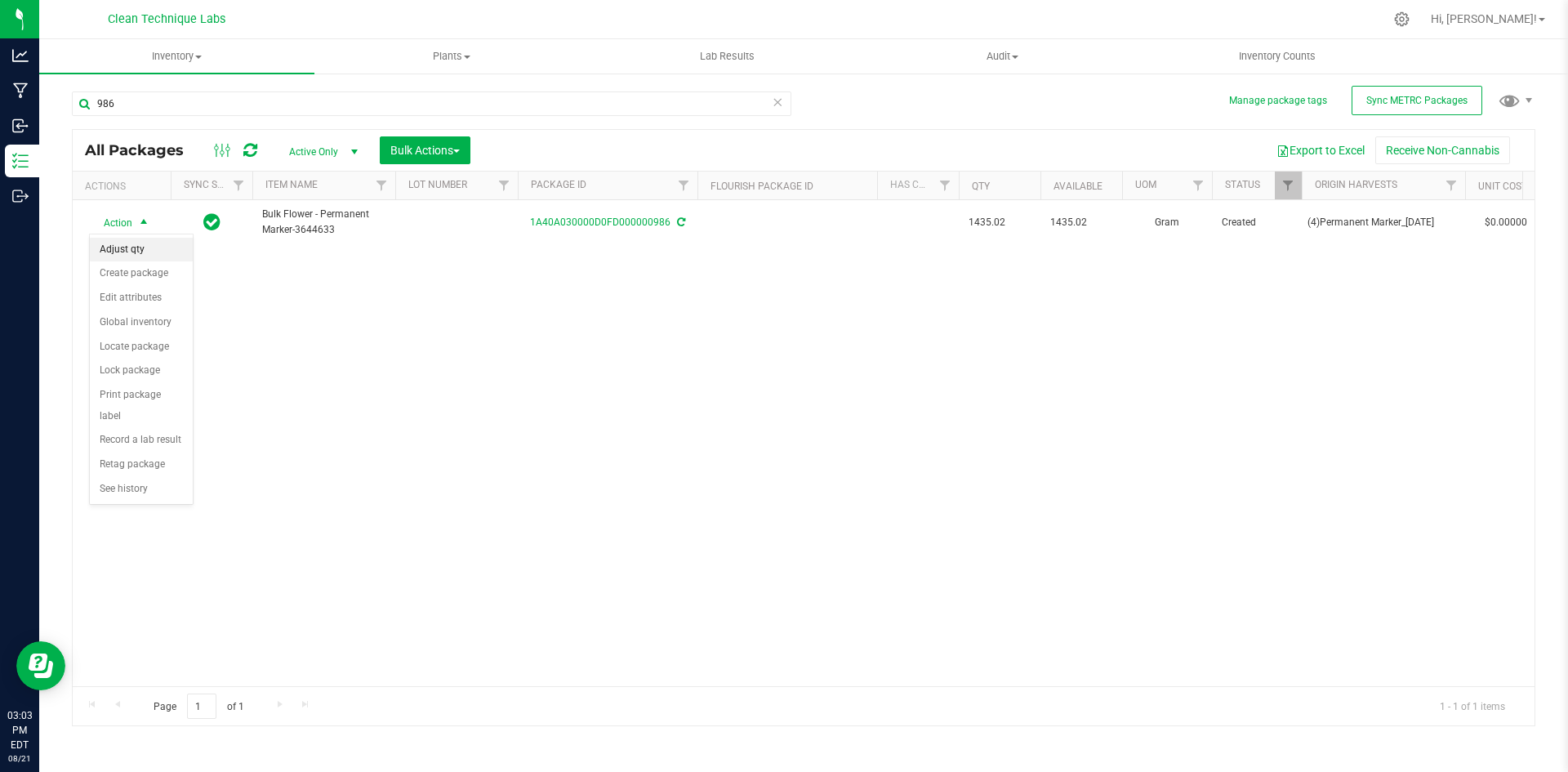
click at [165, 253] on li "Adjust qty" at bounding box center [141, 250] width 102 height 25
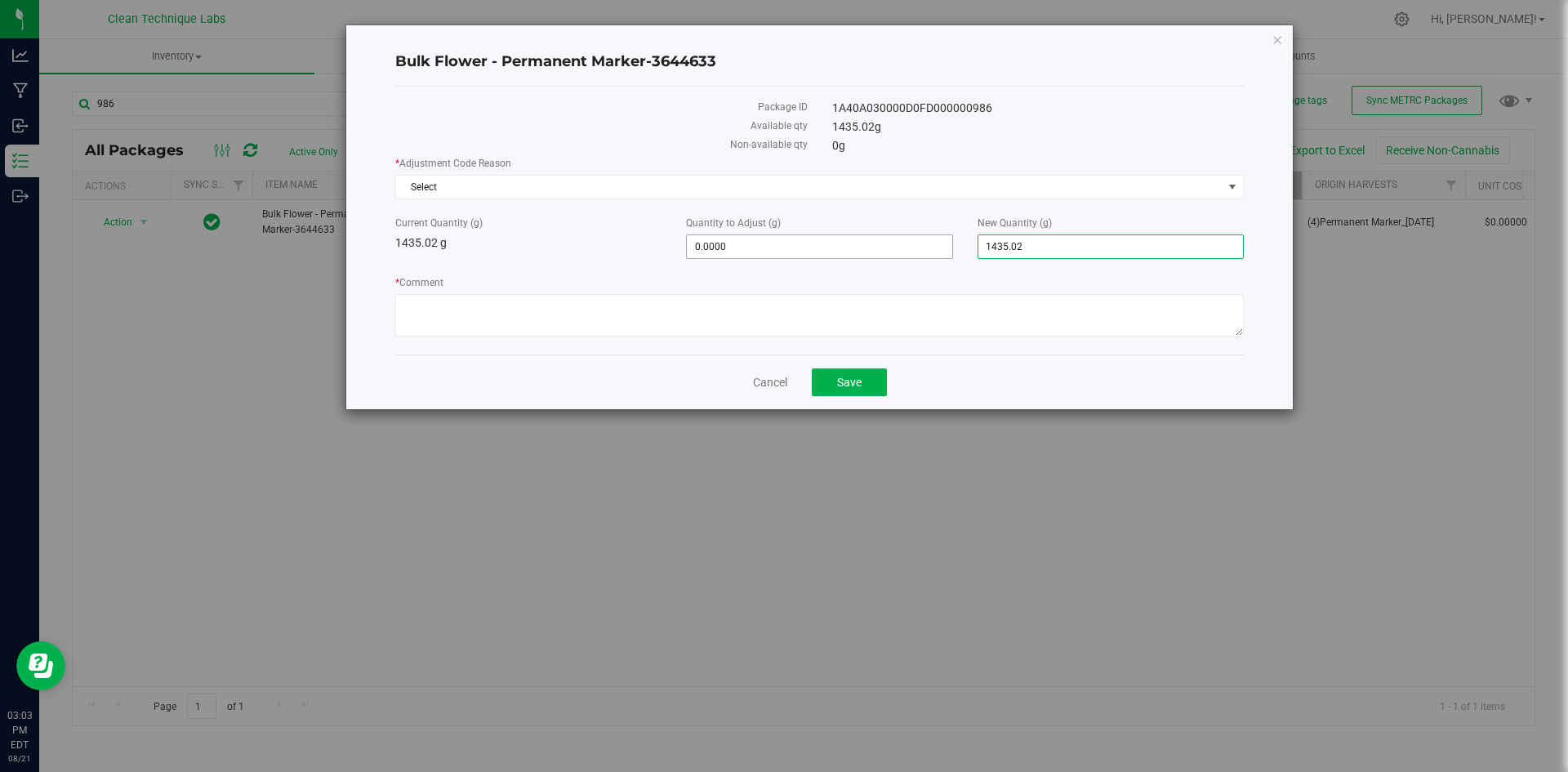
drag, startPoint x: 1030, startPoint y: 249, endPoint x: 935, endPoint y: 247, distance: 95.0
click at [935, 247] on div "Current Quantity (g) 1435.02 g Quantity to Adjust (g) 0.0000 0 New Quantity (g)…" at bounding box center [820, 237] width 874 height 43
type input "2193"
type input "757.9800"
type input "2,193.0000"
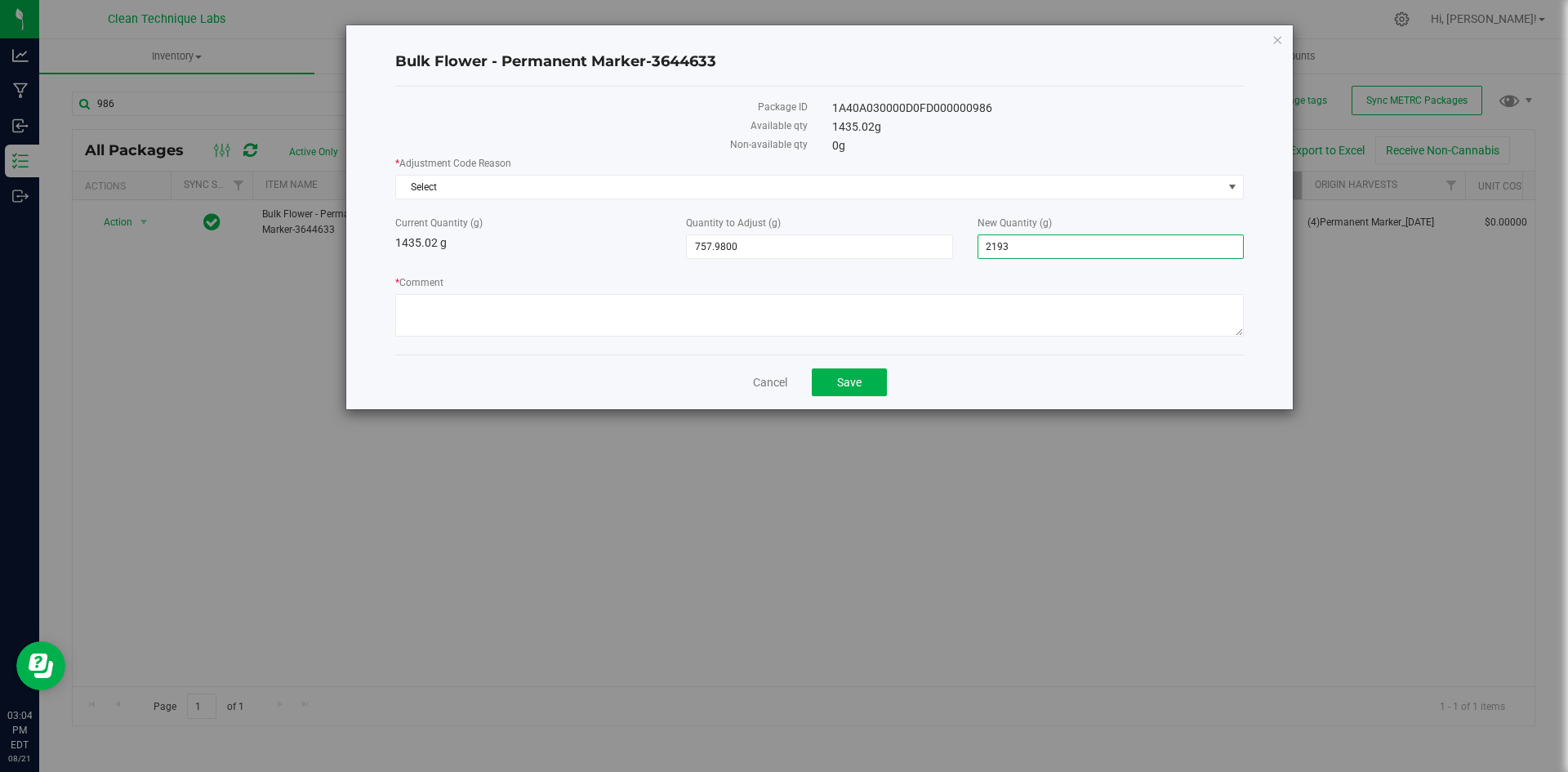
click at [580, 246] on div "Current Quantity (g) 1435.02 g" at bounding box center [529, 234] width 291 height 36
click at [625, 184] on span "Select" at bounding box center [809, 187] width 827 height 23
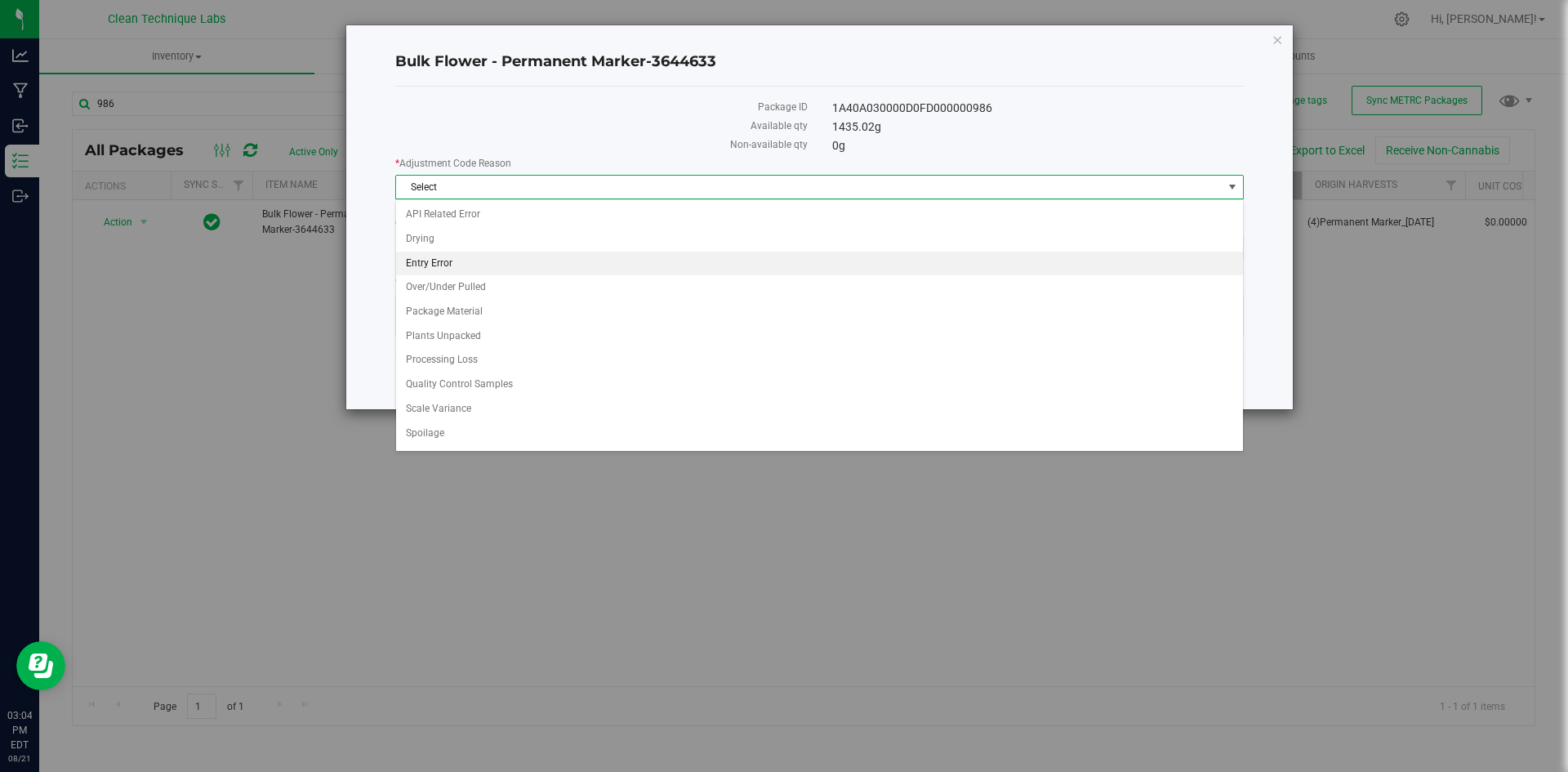
click at [487, 263] on li "Entry Error" at bounding box center [820, 264] width 847 height 25
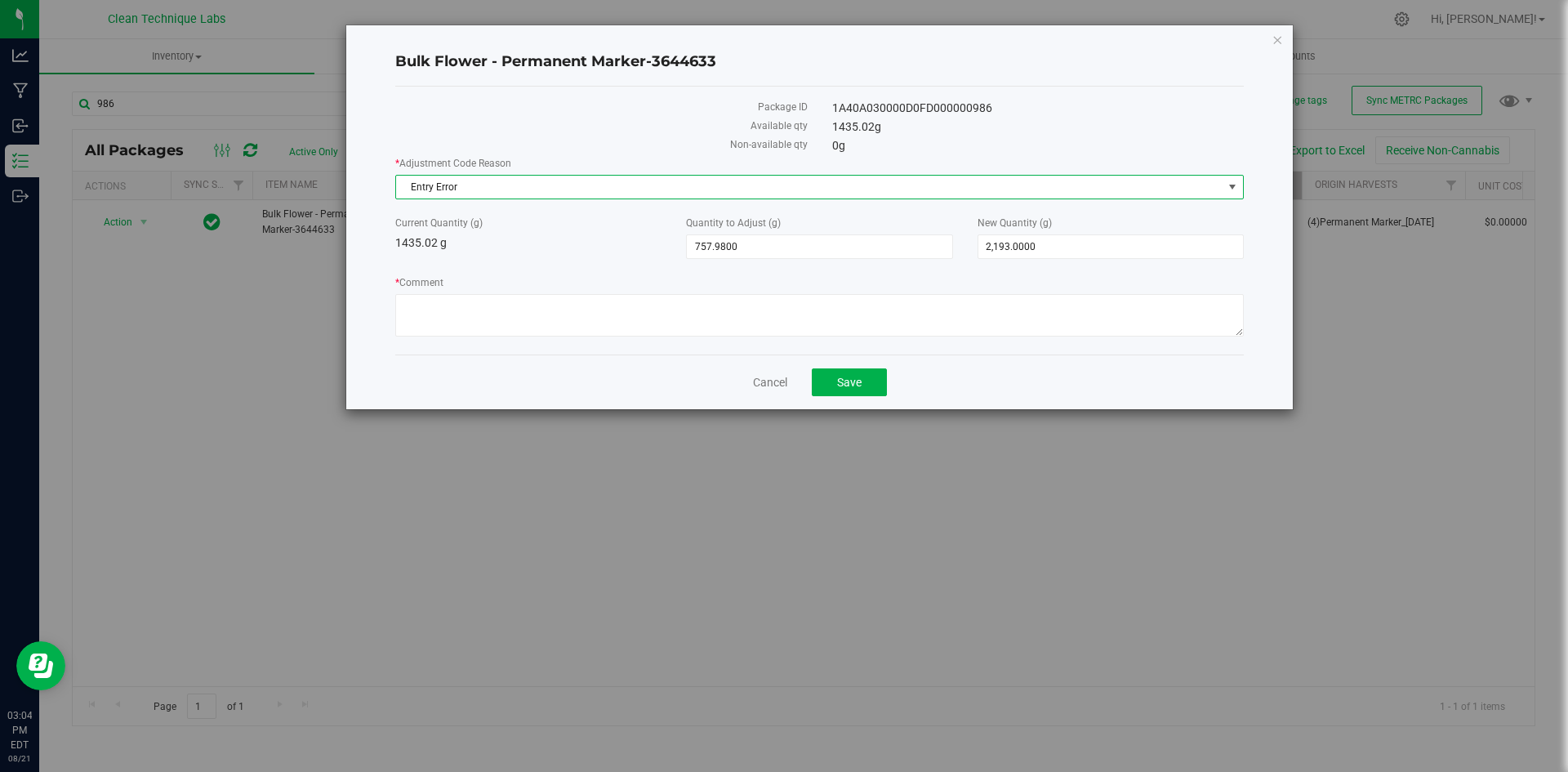
click at [487, 263] on div "* Adjustment Code Reason Entry Error Select API Related Error Drying Entry Erro…" at bounding box center [820, 249] width 849 height 186
click at [515, 192] on span "Entry Error" at bounding box center [809, 187] width 827 height 23
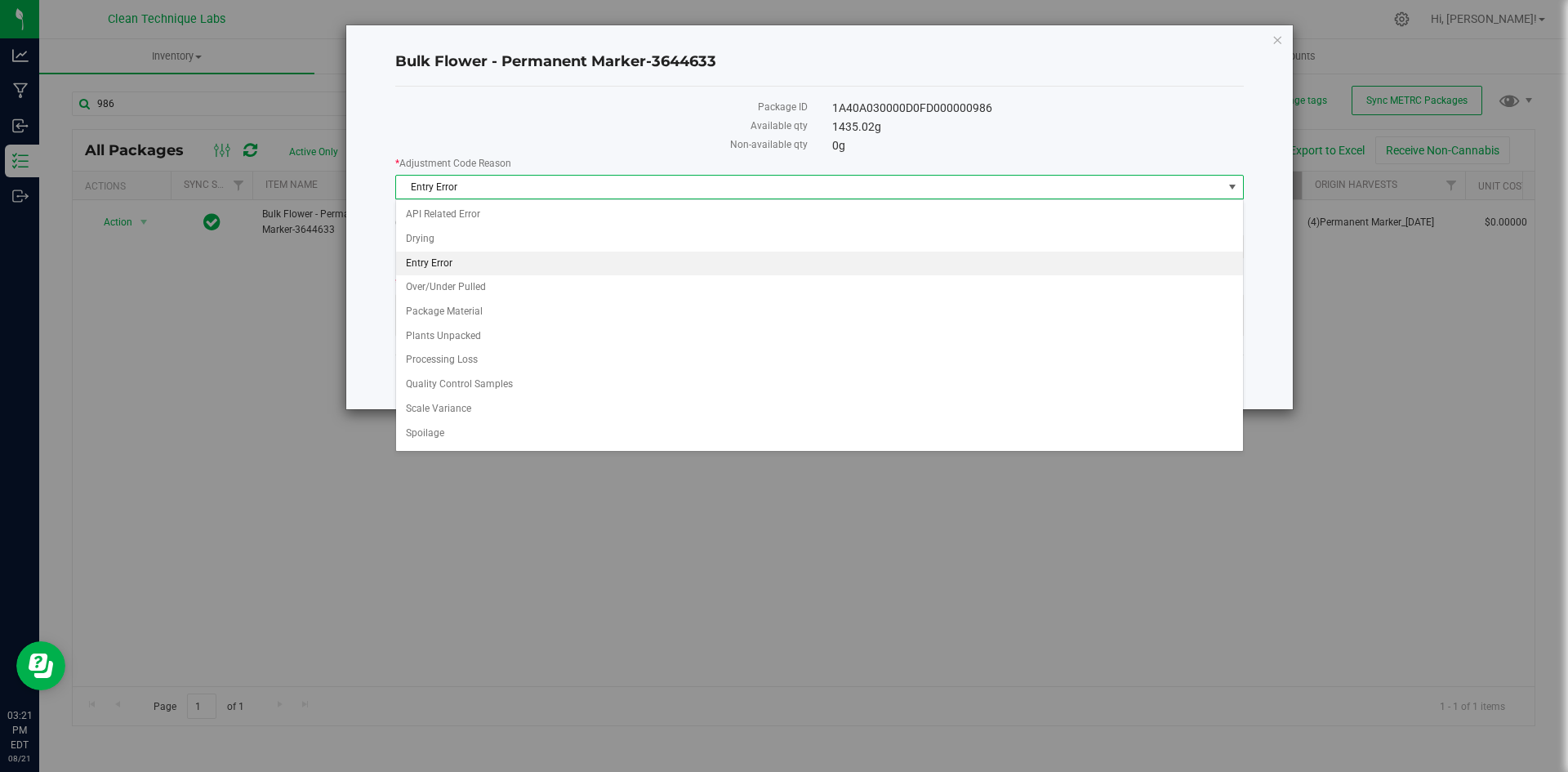
click at [515, 192] on span "Entry Error" at bounding box center [809, 187] width 827 height 23
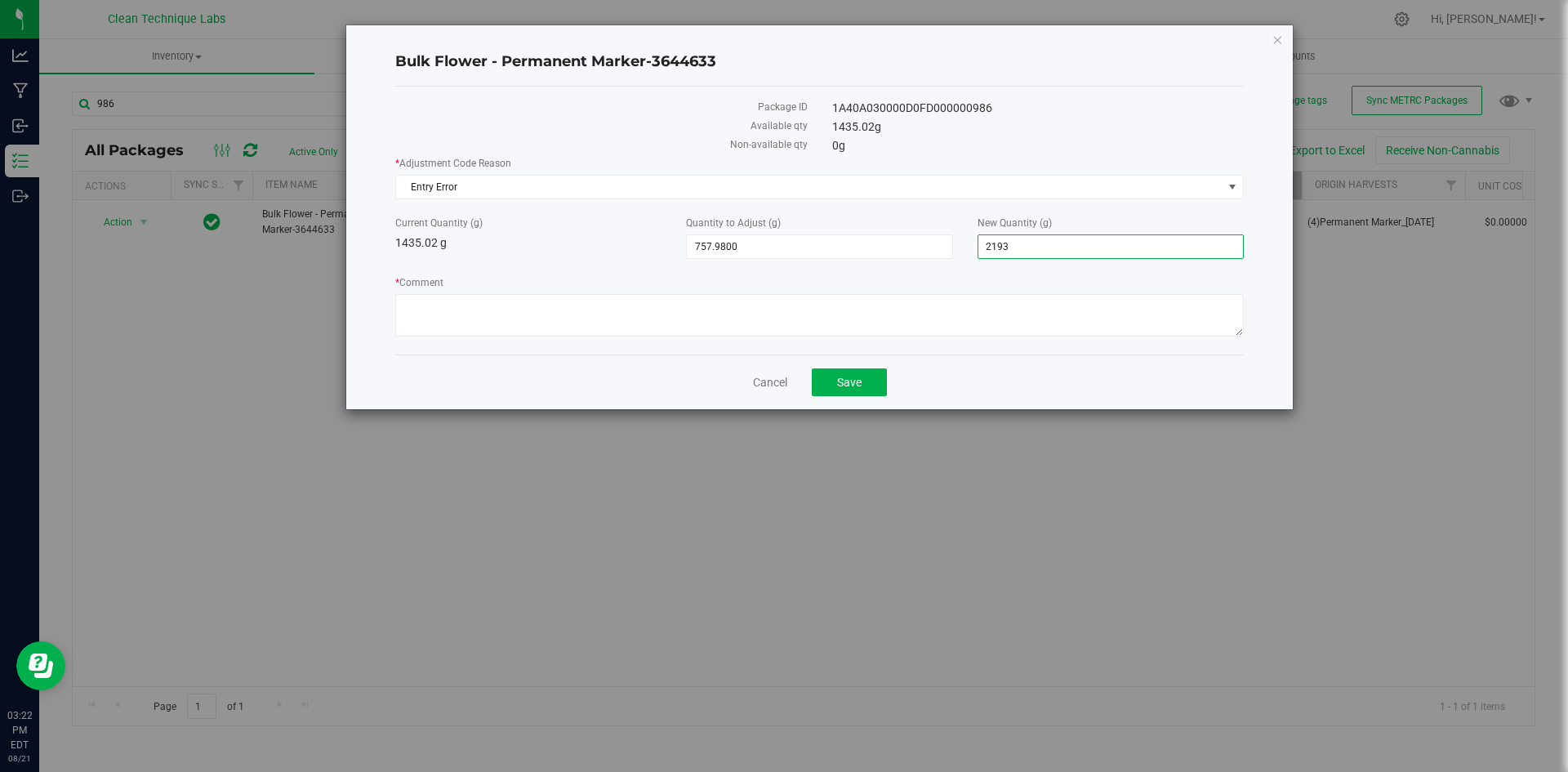
click at [1079, 245] on span "2,193.0000 2193" at bounding box center [1111, 247] width 266 height 25
click at [1077, 285] on label "* Comment" at bounding box center [820, 282] width 849 height 14
click at [1077, 294] on textarea "* Comment" at bounding box center [820, 315] width 849 height 42
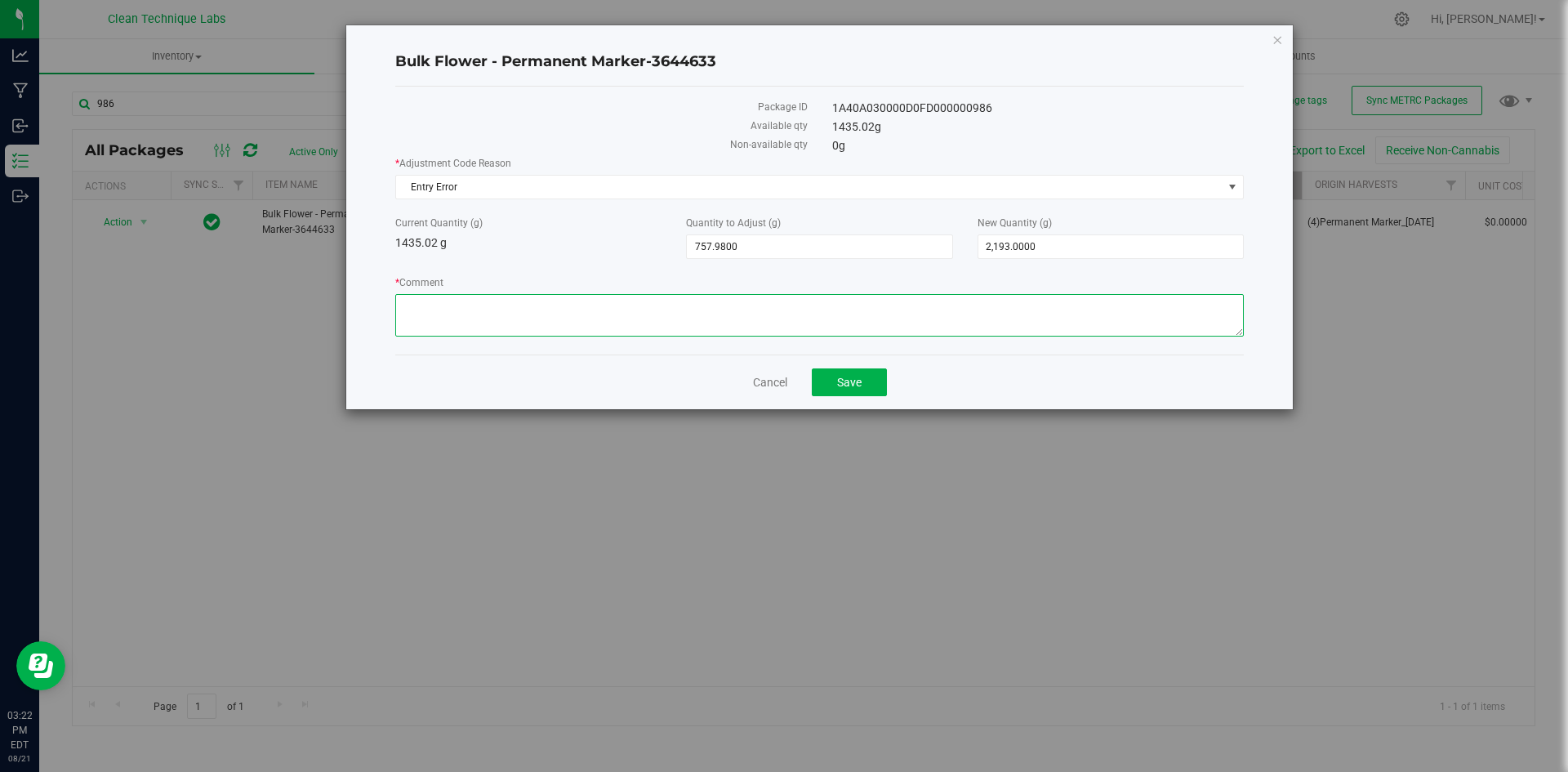
click at [1073, 307] on textarea "* Comment" at bounding box center [820, 315] width 849 height 42
type textarea "entry error. adjustment to reflect weight on hand."
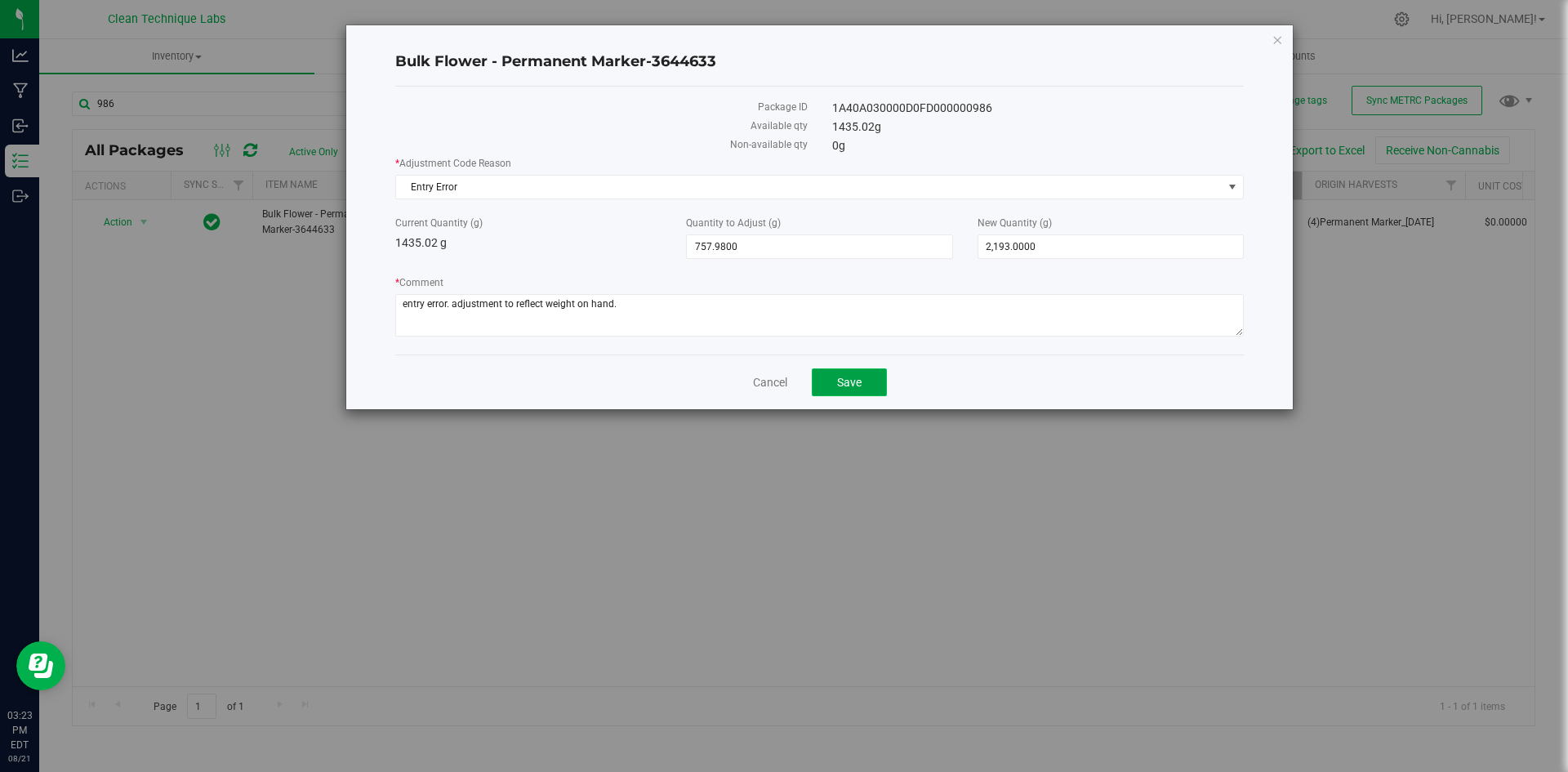
click at [850, 376] on span "Save" at bounding box center [850, 382] width 25 height 13
